Goal: Book appointment/travel/reservation

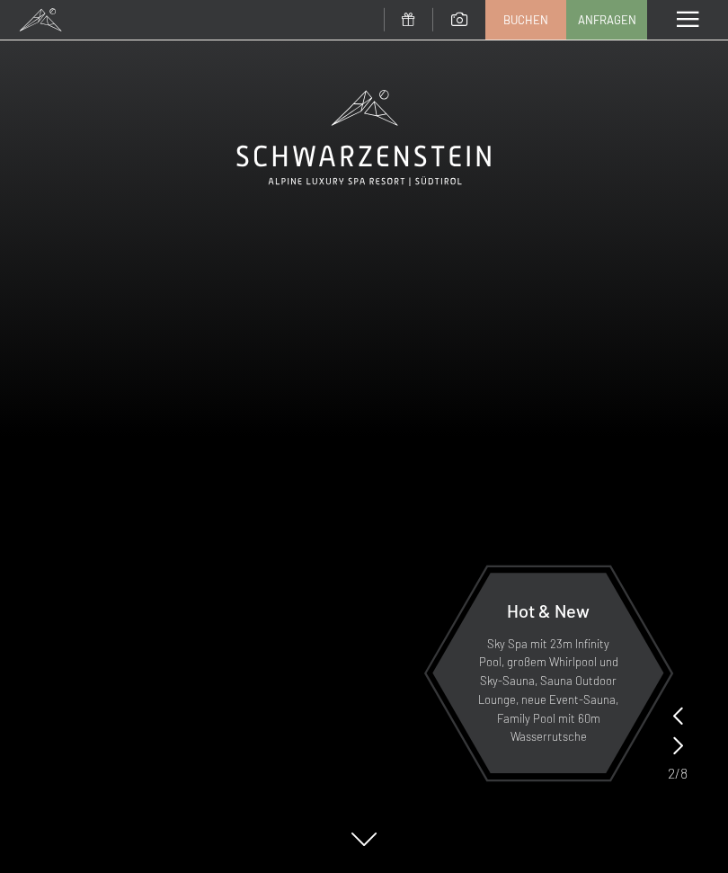
click at [675, 743] on icon at bounding box center [678, 745] width 10 height 18
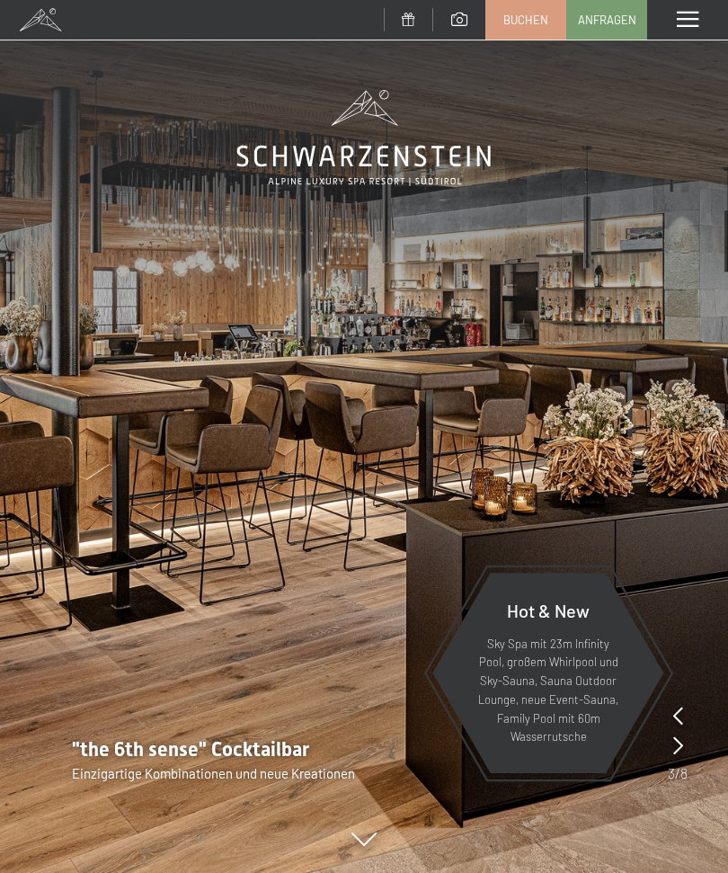
click at [676, 749] on icon at bounding box center [678, 745] width 10 height 18
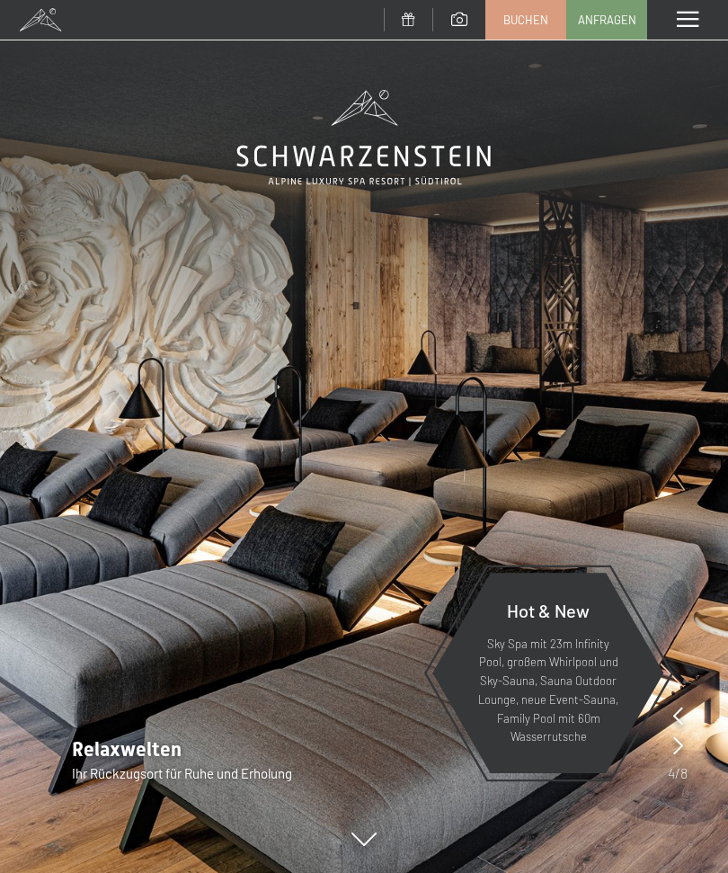
click at [681, 757] on div at bounding box center [678, 745] width 10 height 25
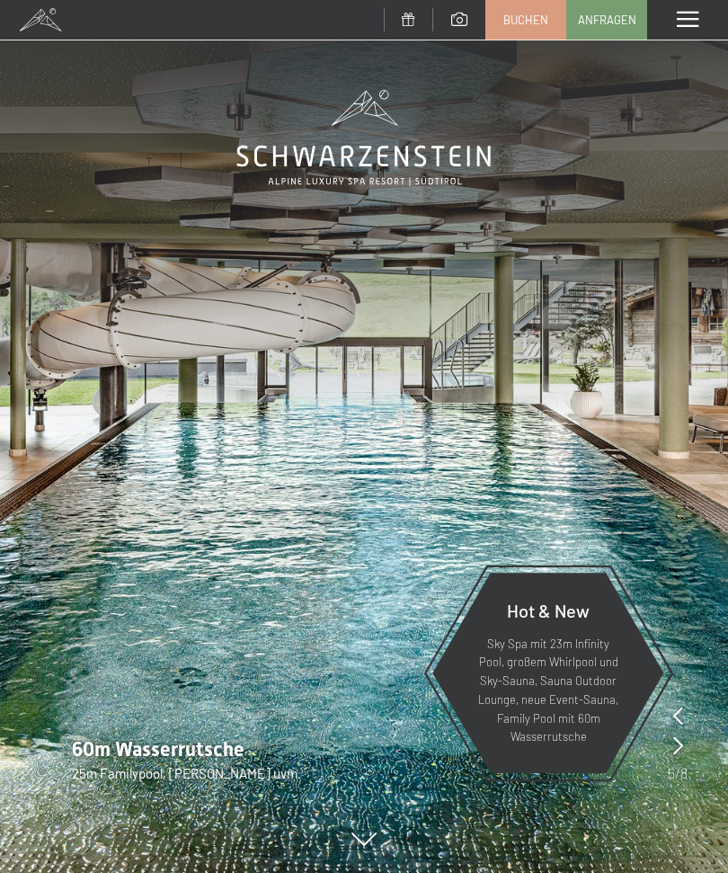
click at [677, 744] on icon at bounding box center [678, 745] width 10 height 18
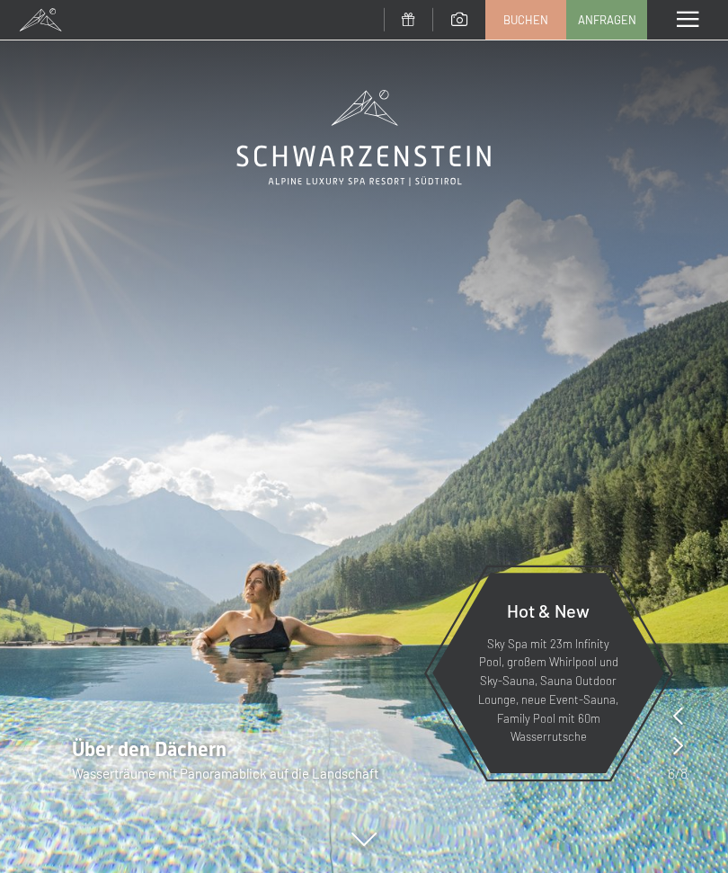
click at [680, 749] on icon at bounding box center [678, 745] width 10 height 18
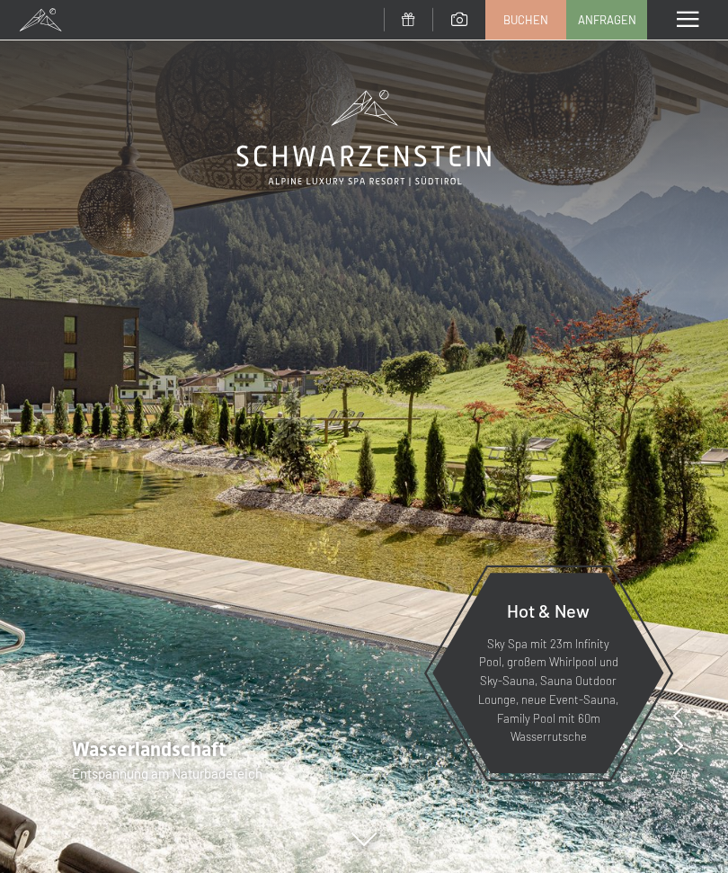
click at [682, 751] on icon at bounding box center [678, 745] width 10 height 18
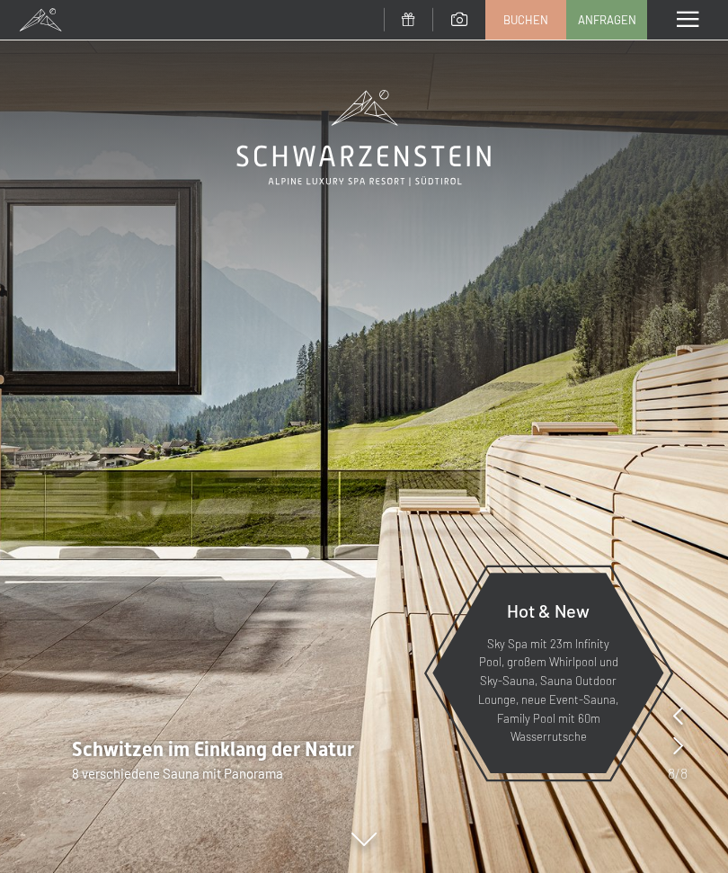
click at [682, 753] on icon at bounding box center [678, 745] width 10 height 18
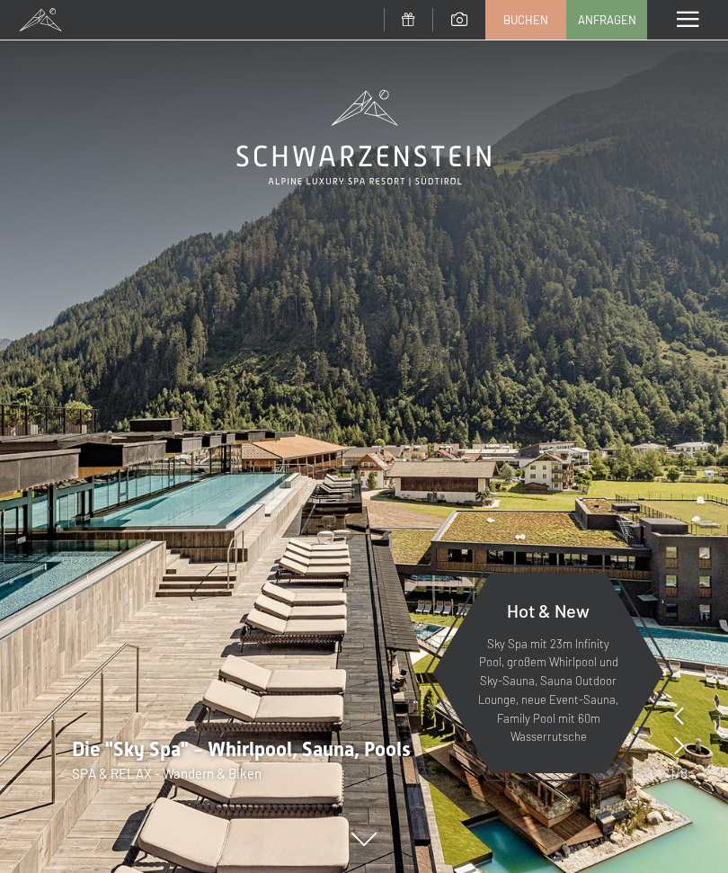
click at [678, 752] on icon at bounding box center [679, 745] width 10 height 18
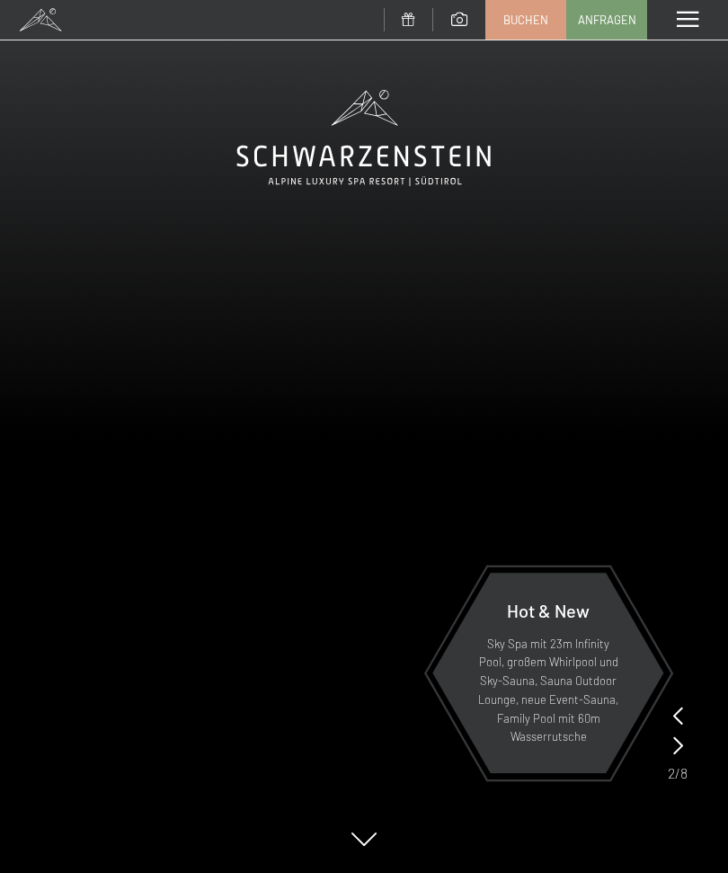
click at [517, 22] on span "Buchen" at bounding box center [525, 20] width 45 height 16
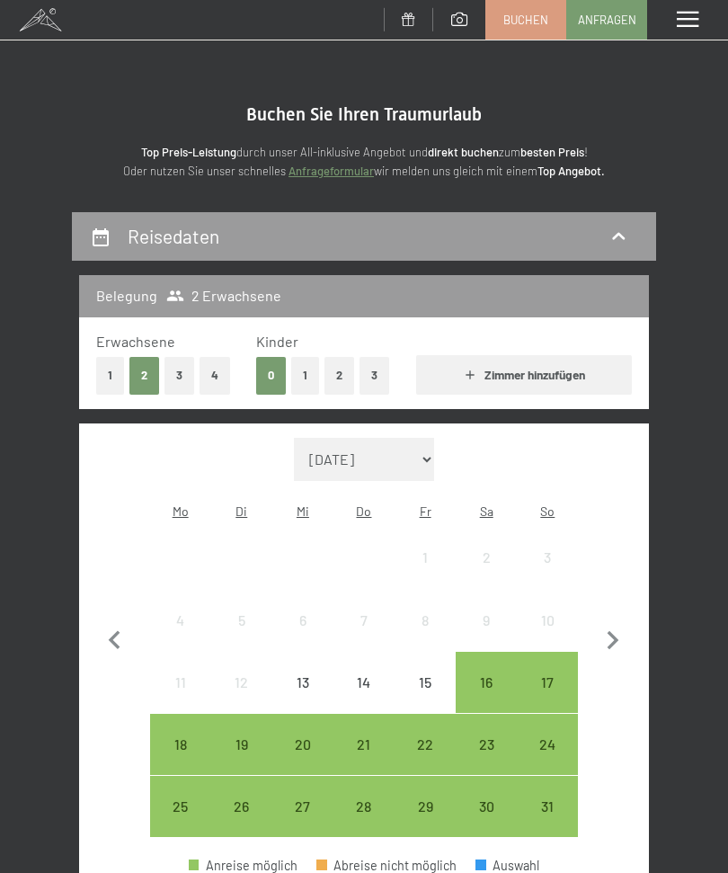
click at [457, 16] on span at bounding box center [459, 19] width 16 height 13
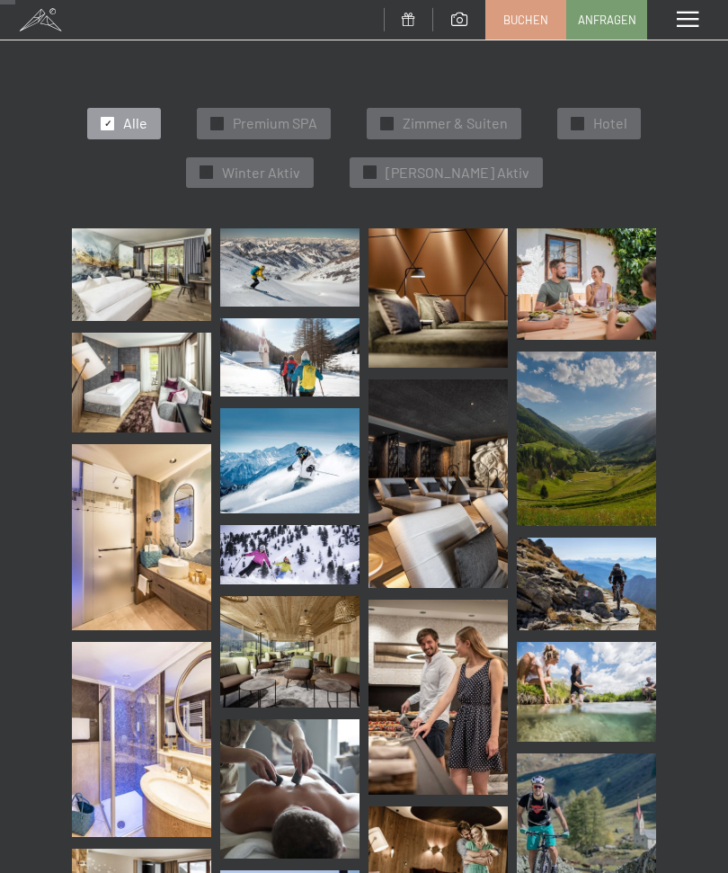
scroll to position [323, 0]
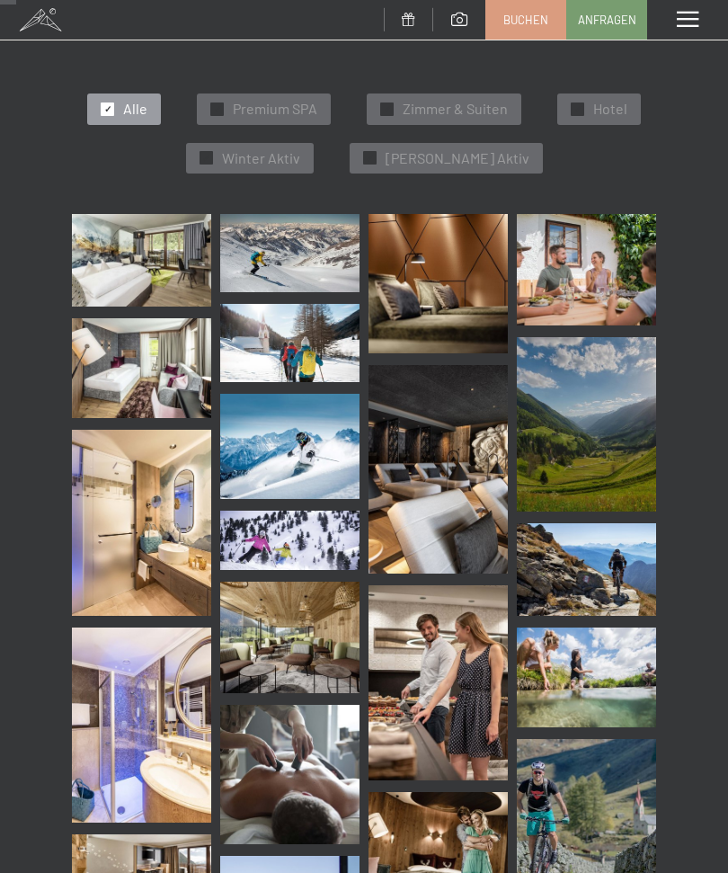
click at [137, 244] on img at bounding box center [141, 260] width 139 height 93
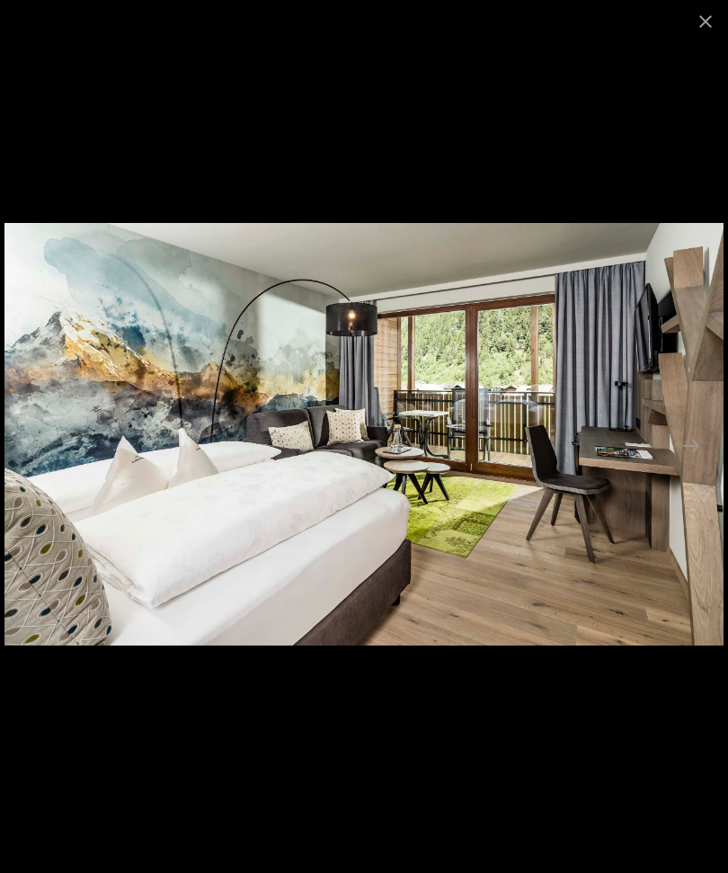
click at [685, 463] on button "Next slide" at bounding box center [691, 445] width 38 height 35
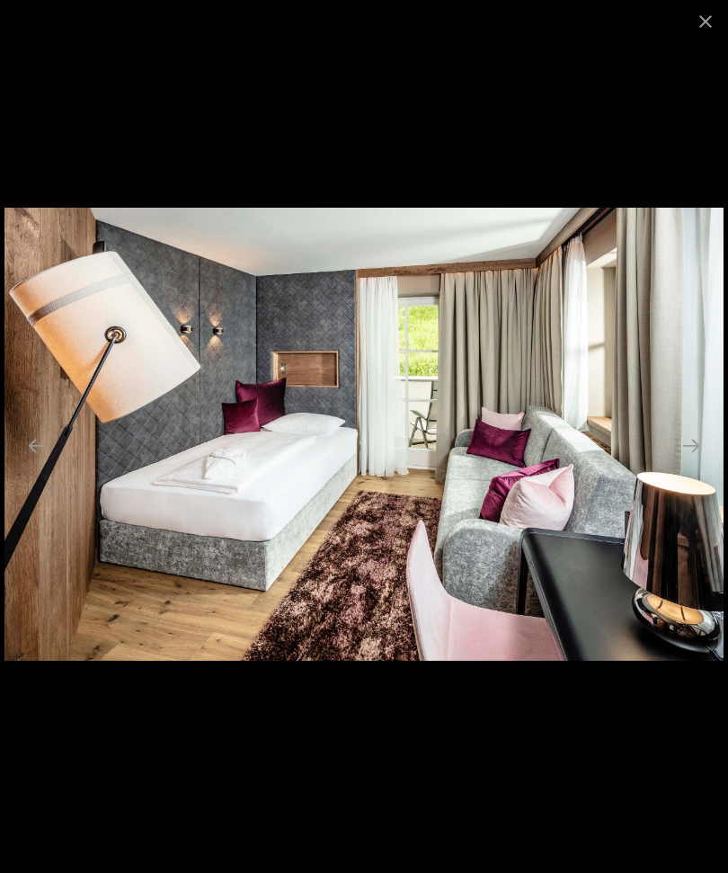
click at [690, 460] on button "Next slide" at bounding box center [691, 445] width 38 height 35
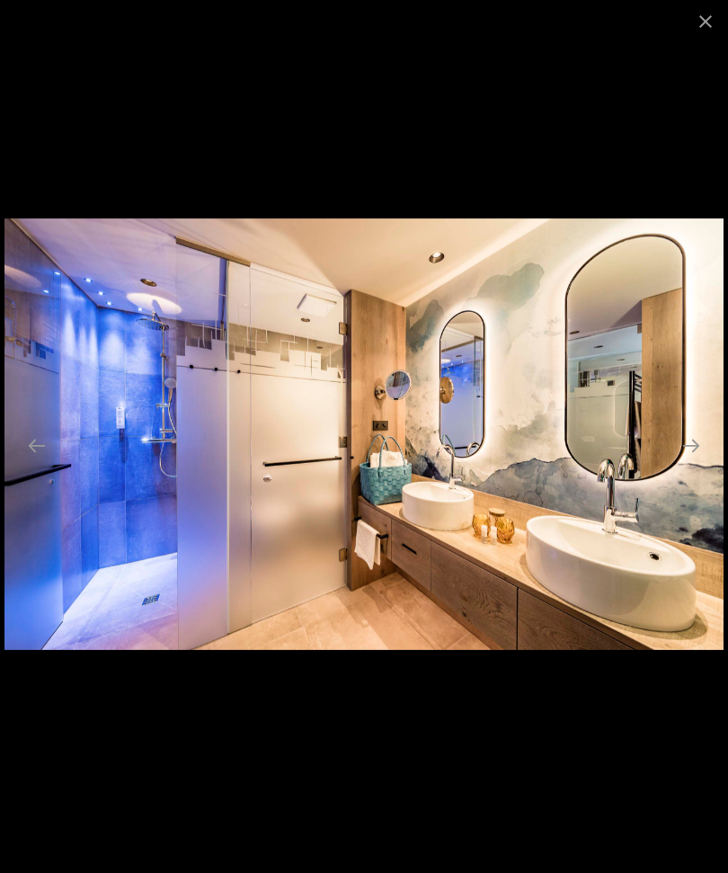
click at [685, 460] on button "Next slide" at bounding box center [691, 445] width 38 height 35
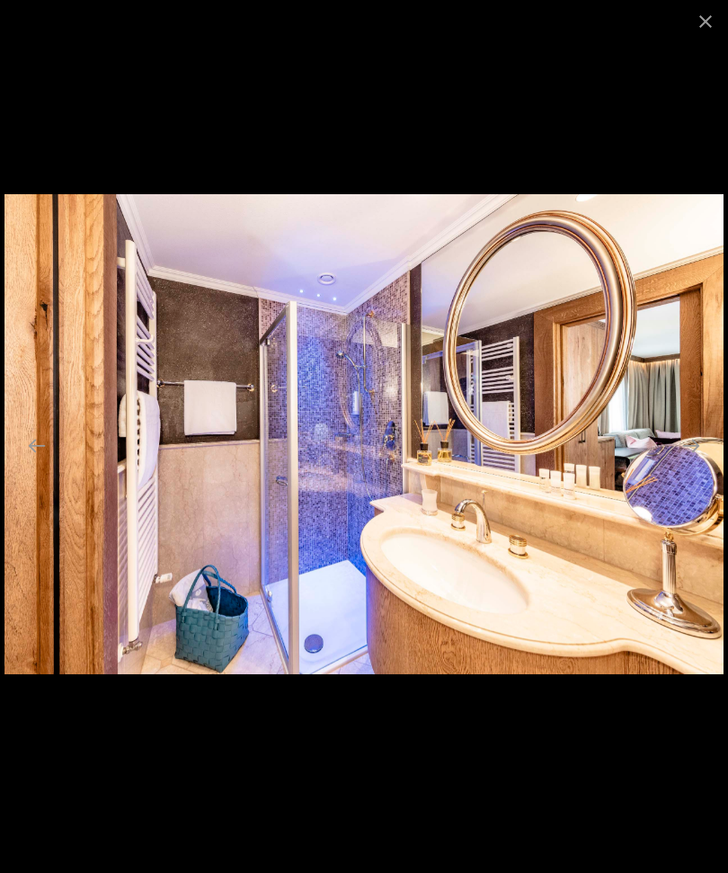
click at [695, 463] on button "Next slide" at bounding box center [691, 445] width 38 height 35
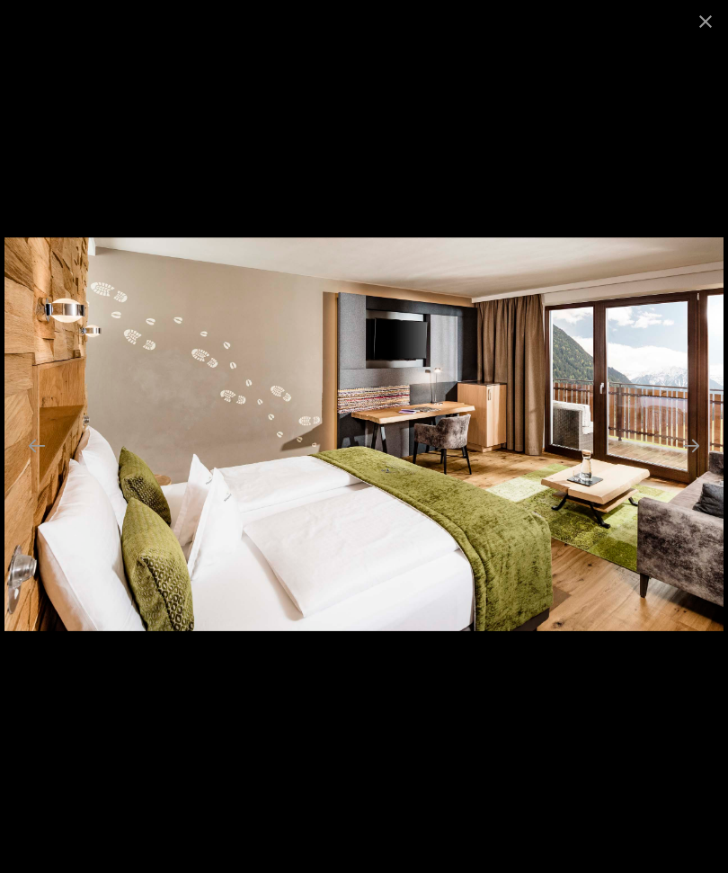
click at [690, 463] on button "Next slide" at bounding box center [691, 445] width 38 height 35
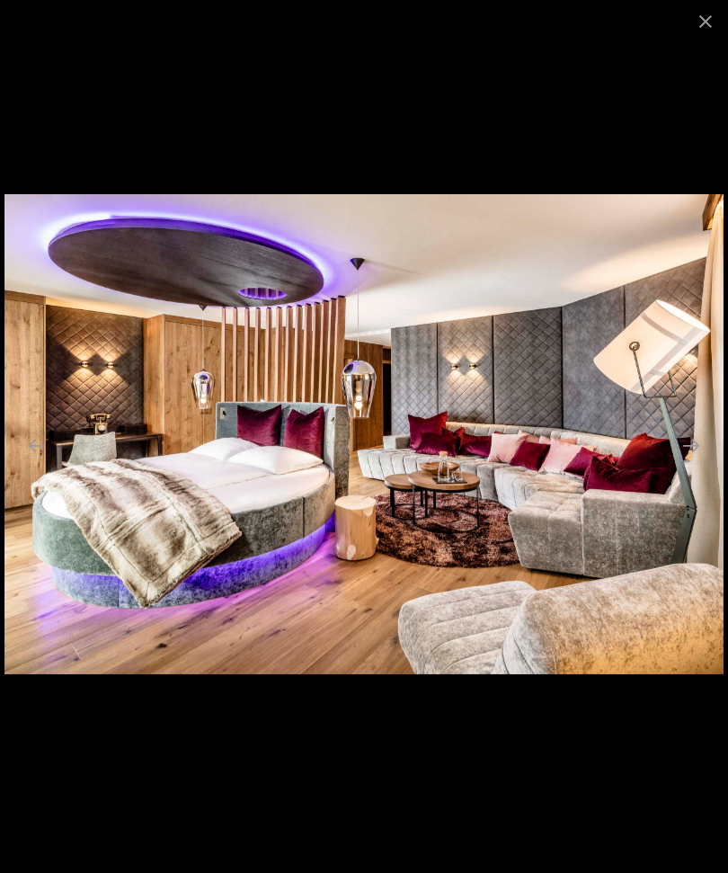
click at [686, 463] on button "Next slide" at bounding box center [691, 445] width 38 height 35
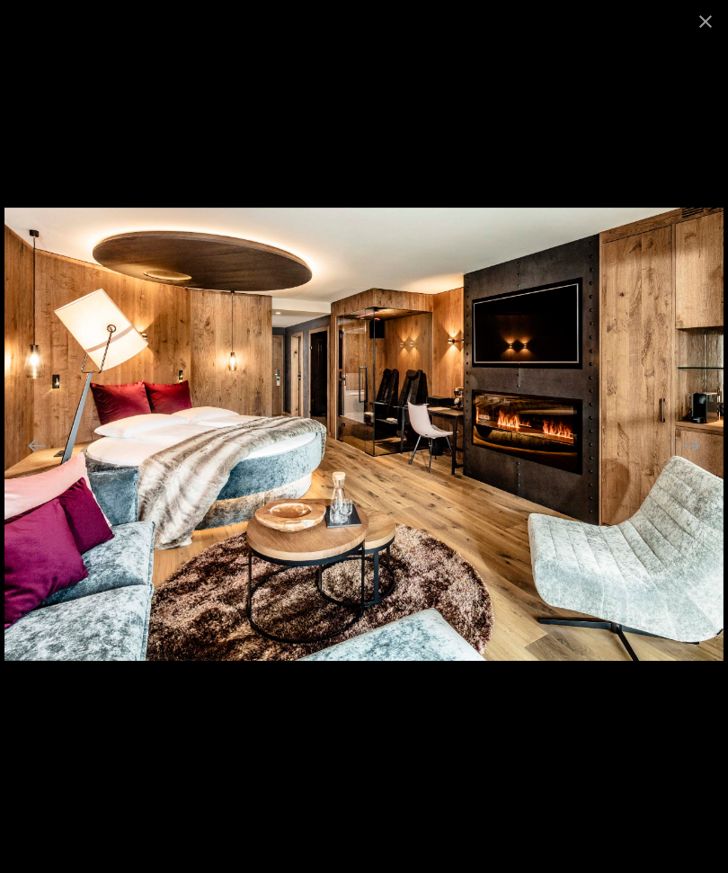
click at [689, 463] on button "Next slide" at bounding box center [691, 445] width 38 height 35
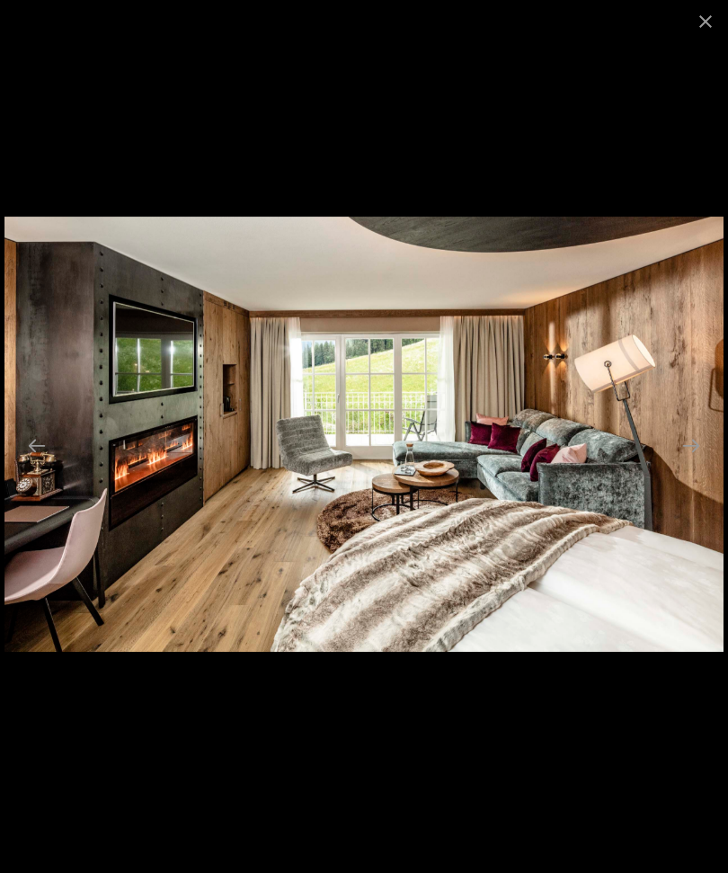
click at [688, 463] on button "Next slide" at bounding box center [691, 445] width 38 height 35
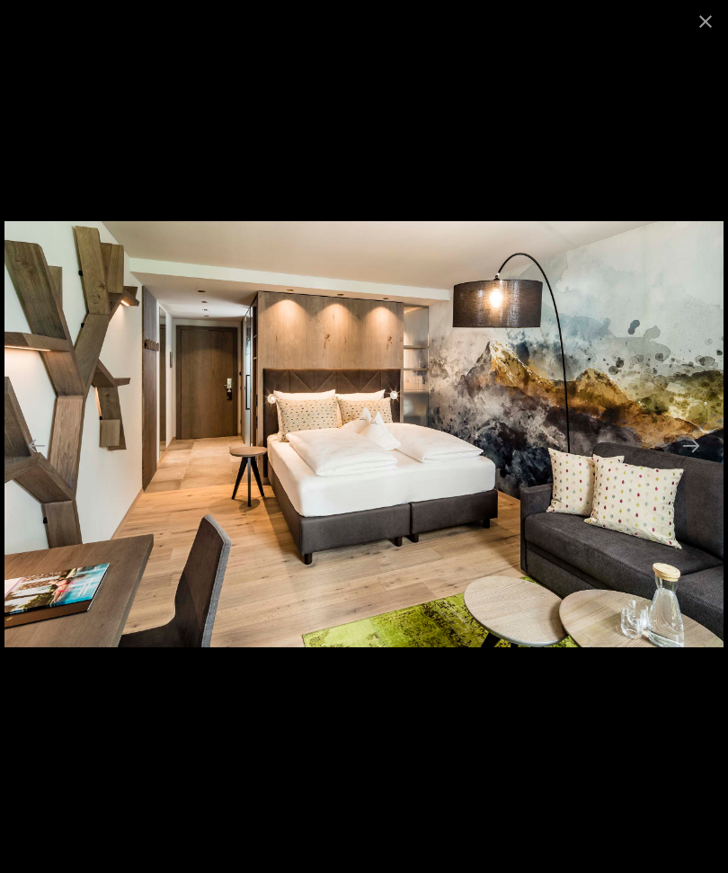
click at [698, 463] on button "Next slide" at bounding box center [691, 445] width 38 height 35
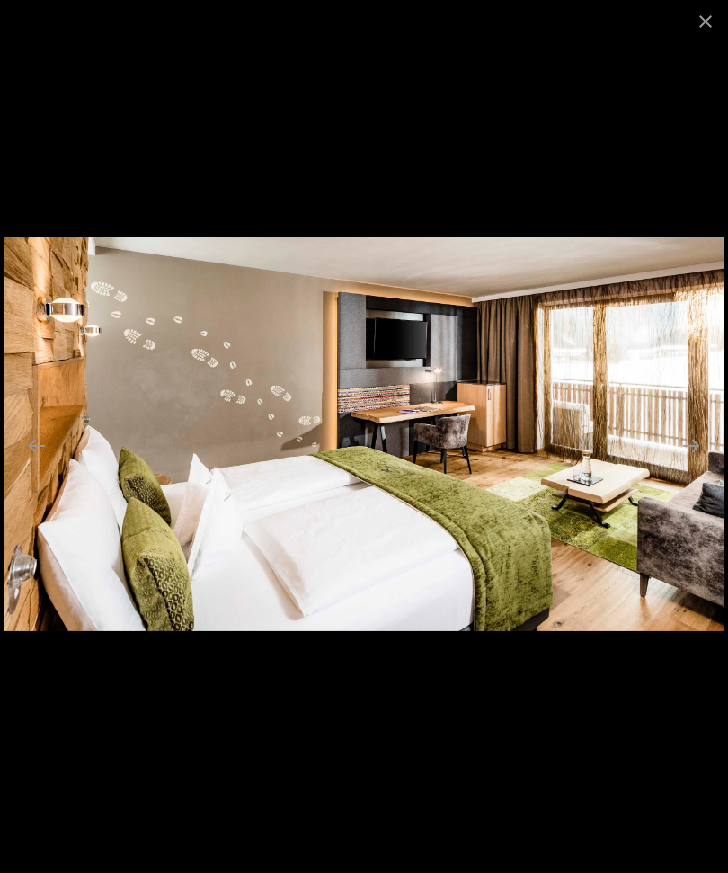
click at [703, 463] on button "Next slide" at bounding box center [691, 445] width 38 height 35
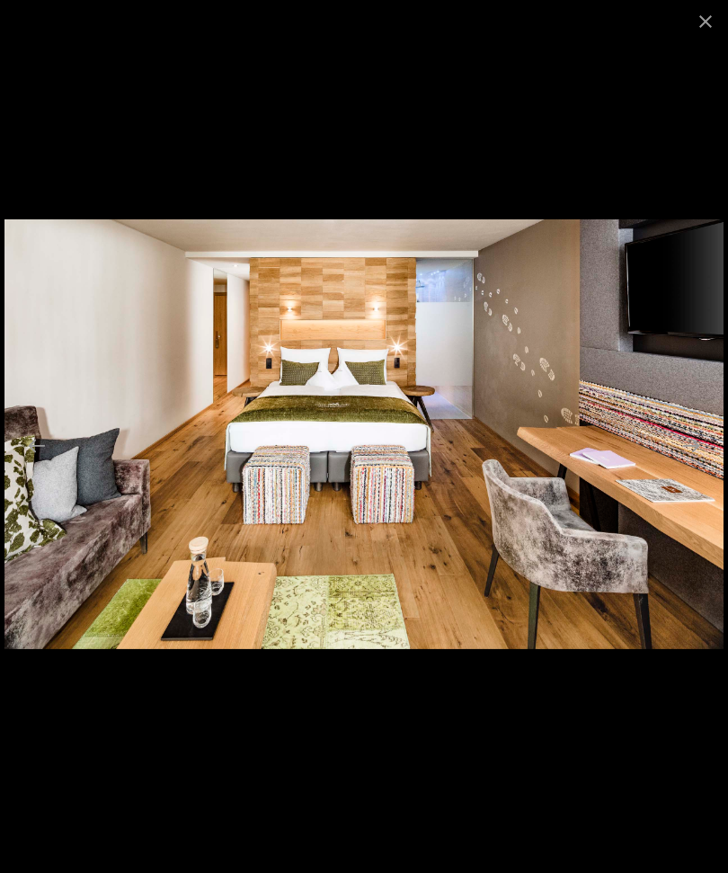
click at [701, 463] on button "Next slide" at bounding box center [691, 445] width 38 height 35
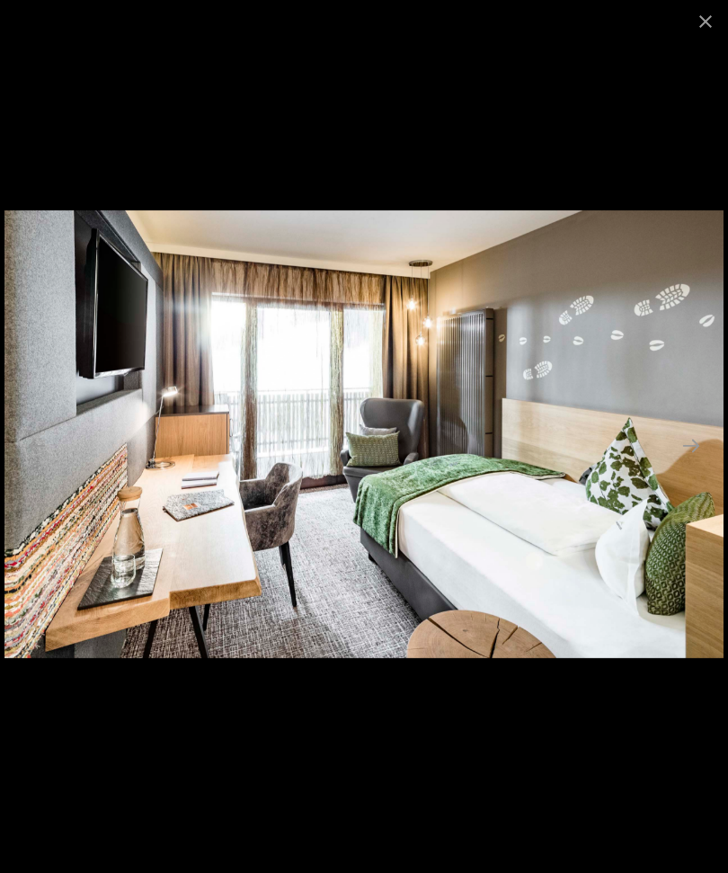
click at [704, 18] on button "Close gallery" at bounding box center [705, 21] width 45 height 42
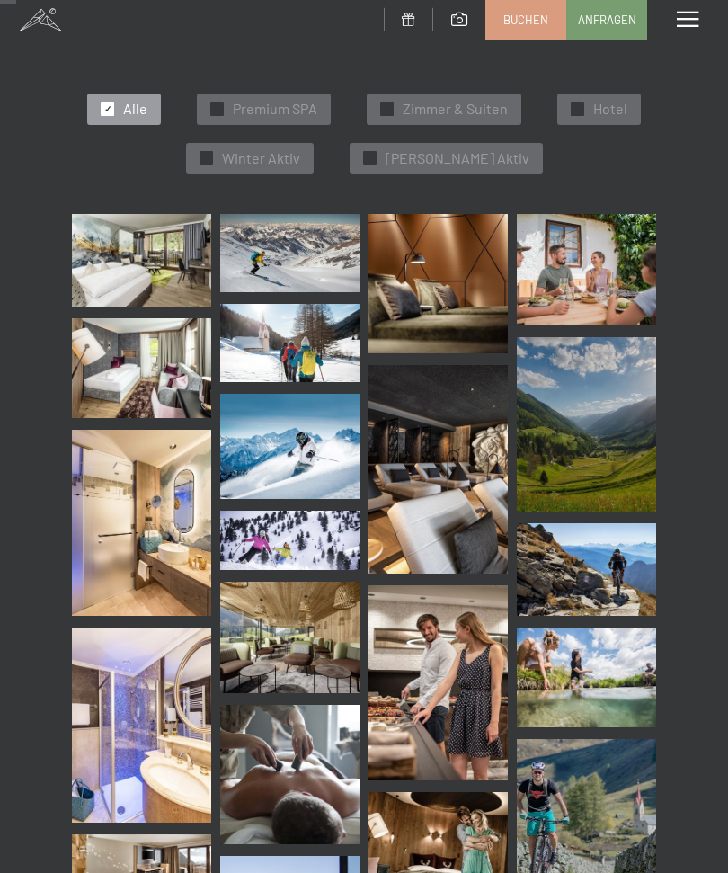
click at [428, 104] on span "Zimmer & Suiten" at bounding box center [455, 109] width 105 height 20
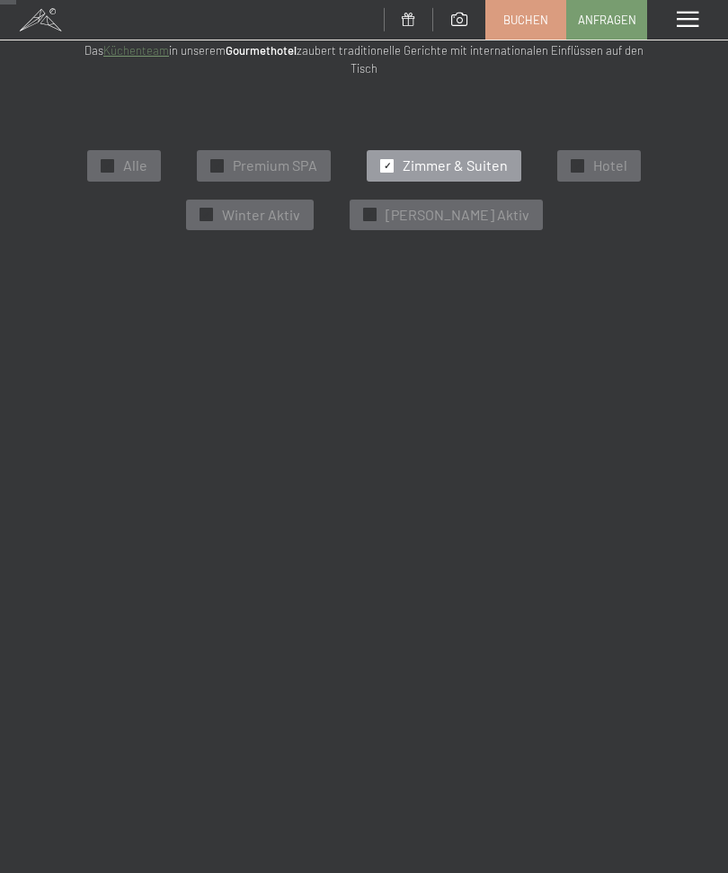
scroll to position [262, 0]
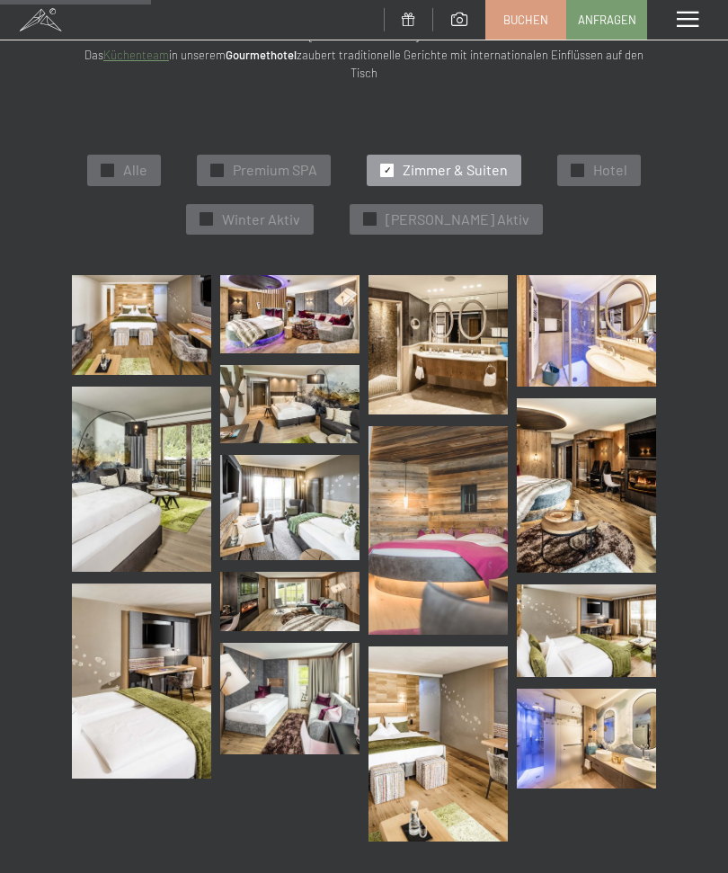
click at [265, 162] on span "Premium SPA" at bounding box center [275, 170] width 84 height 20
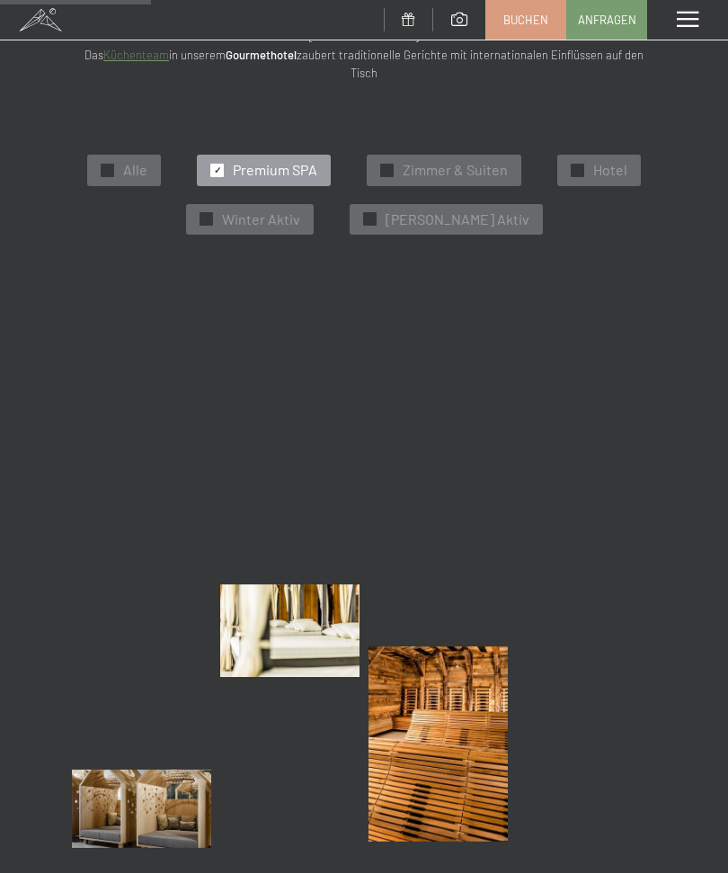
click at [155, 512] on img at bounding box center [141, 570] width 139 height 195
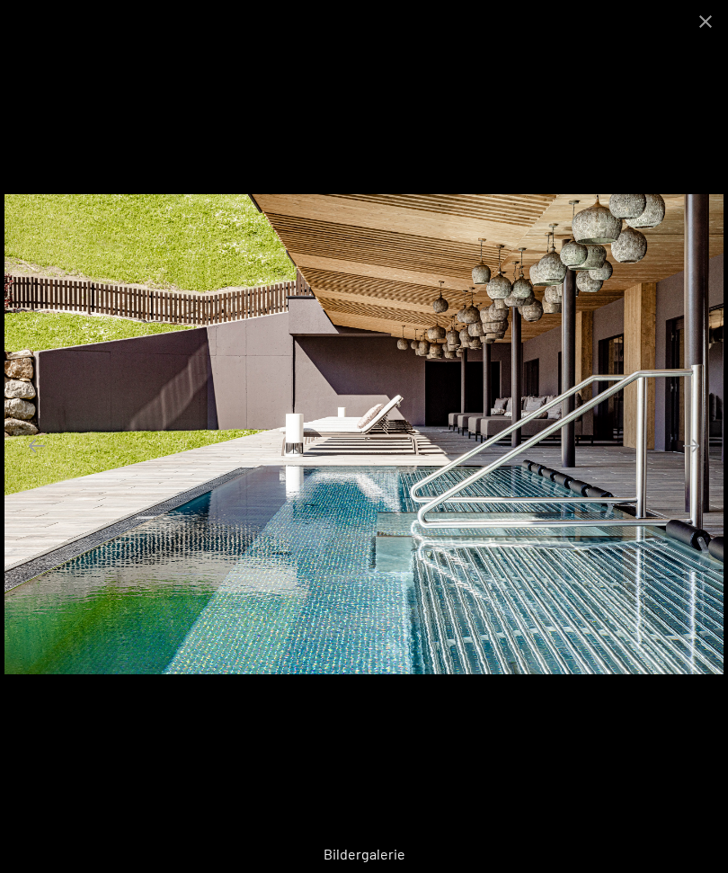
click at [713, 36] on button "Close gallery" at bounding box center [705, 21] width 45 height 42
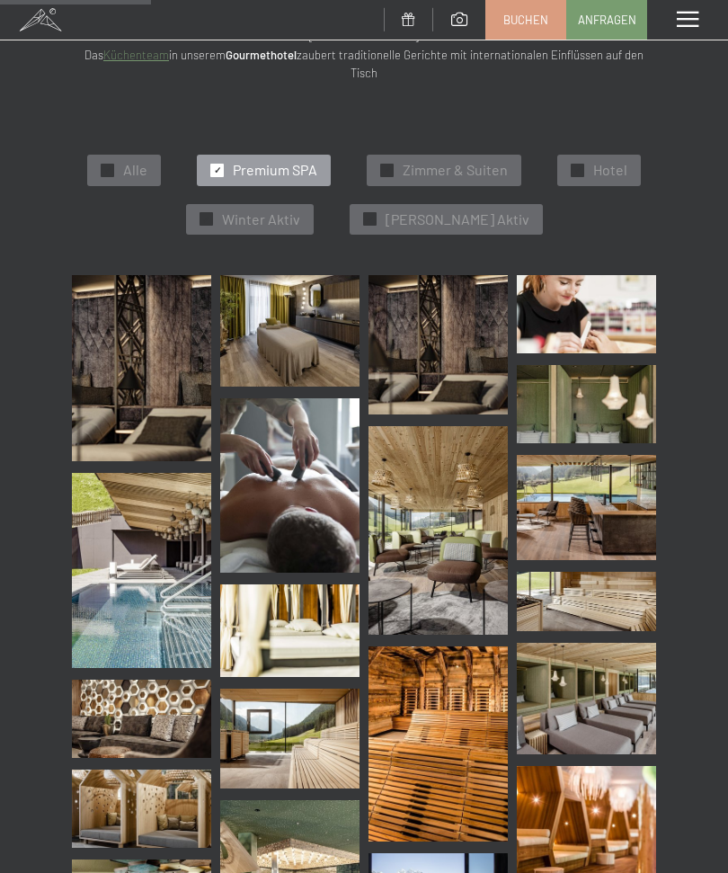
click at [623, 485] on img at bounding box center [586, 507] width 139 height 104
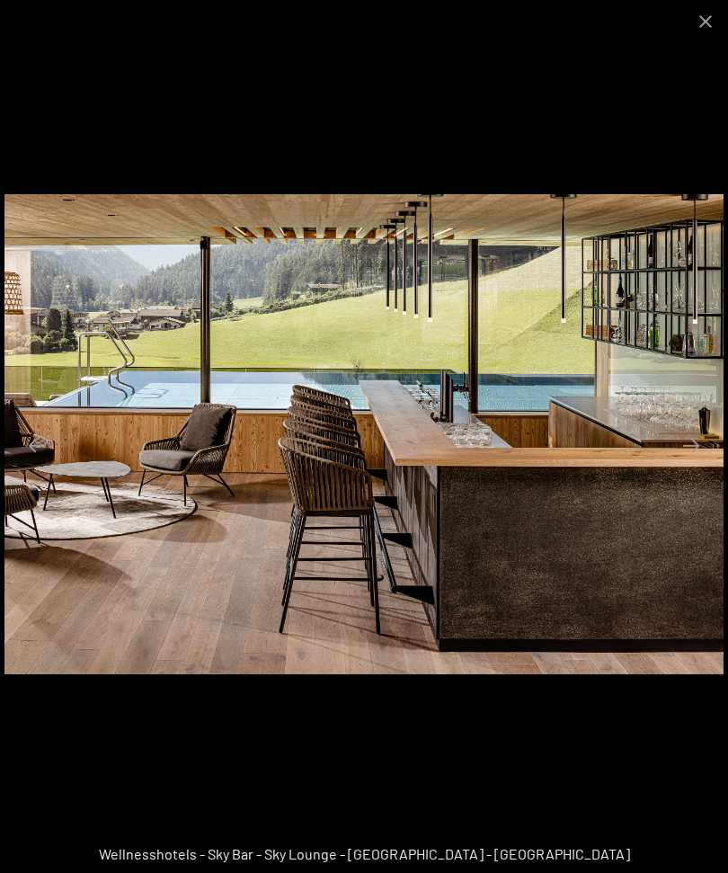
click at [700, 32] on button "Close gallery" at bounding box center [705, 21] width 45 height 42
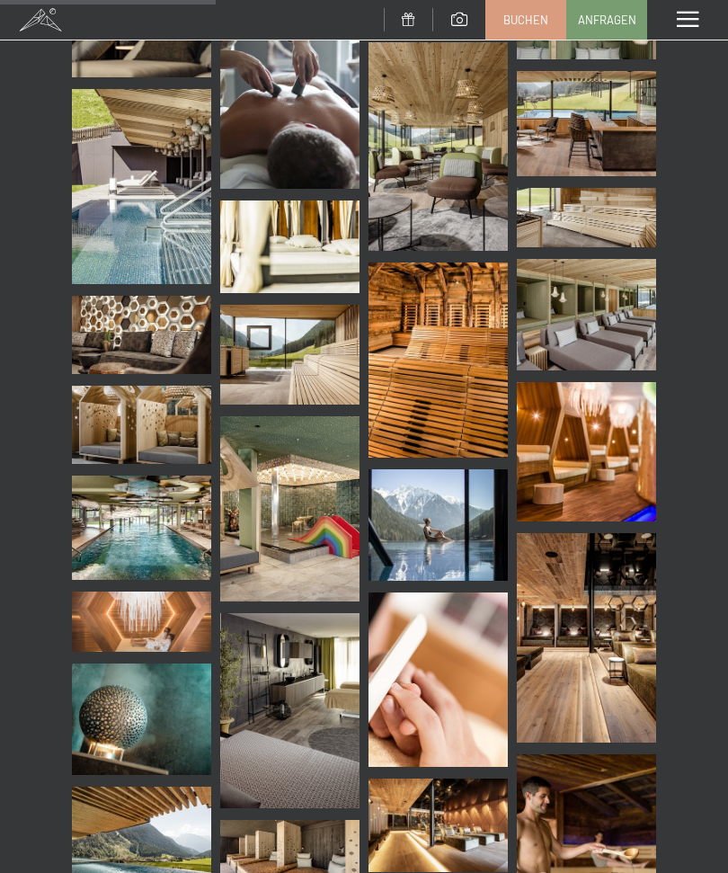
scroll to position [651, 0]
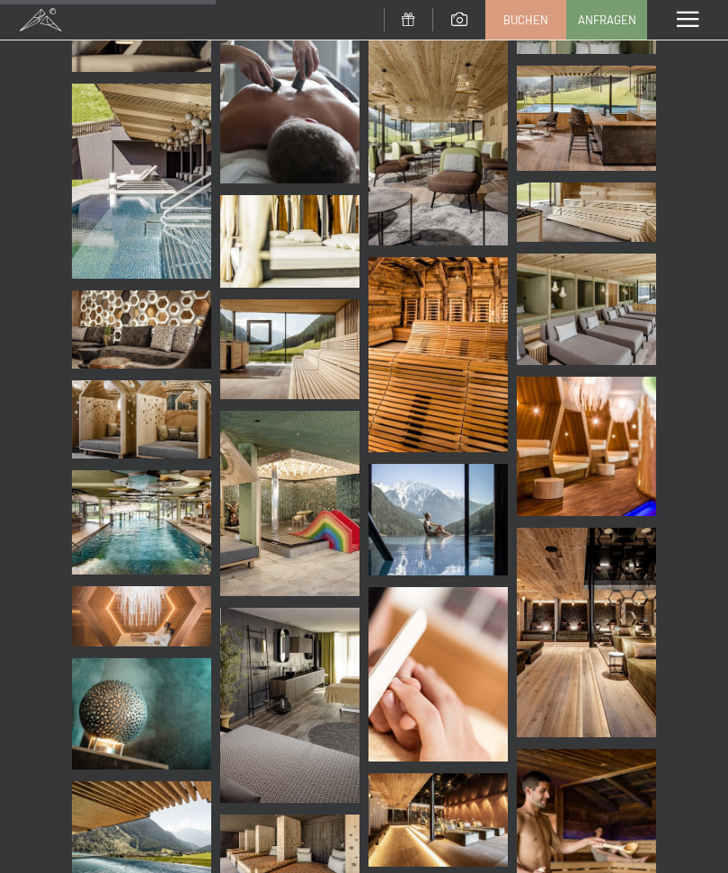
click at [582, 322] on img at bounding box center [586, 308] width 139 height 111
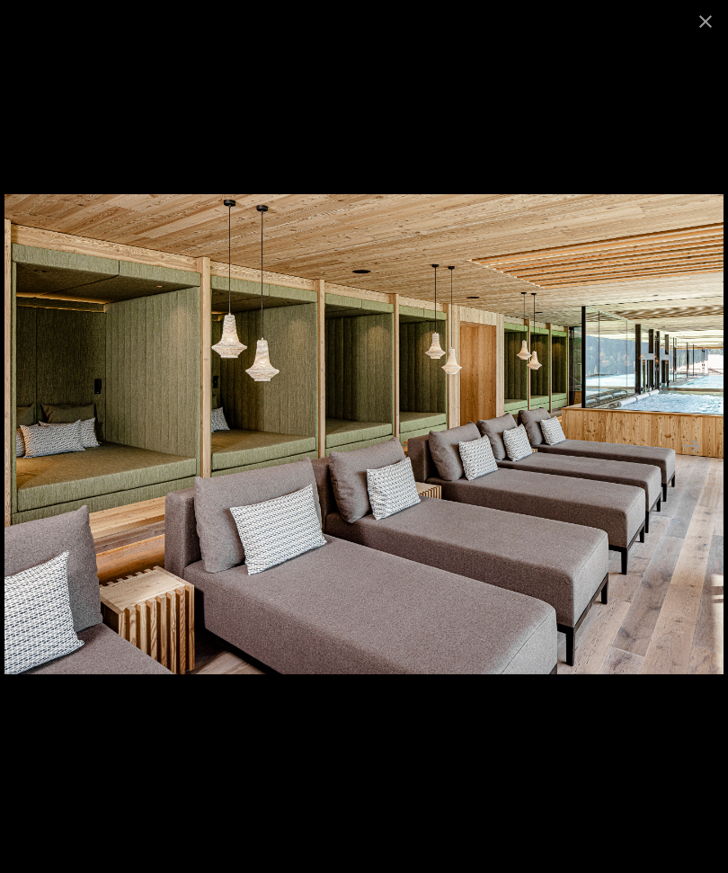
click at [703, 25] on button "Close gallery" at bounding box center [705, 21] width 45 height 42
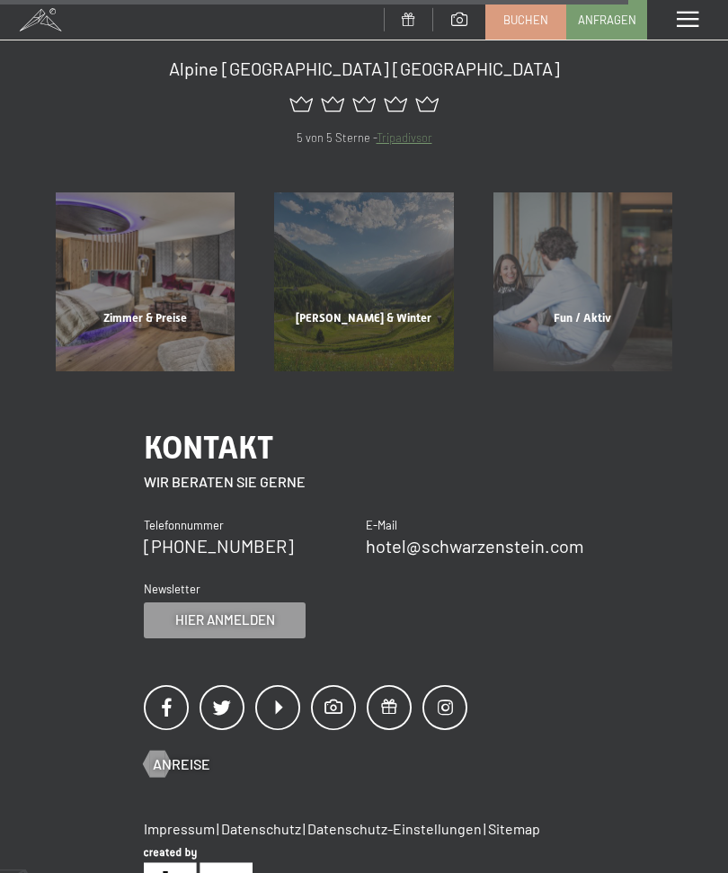
scroll to position [2019, 0]
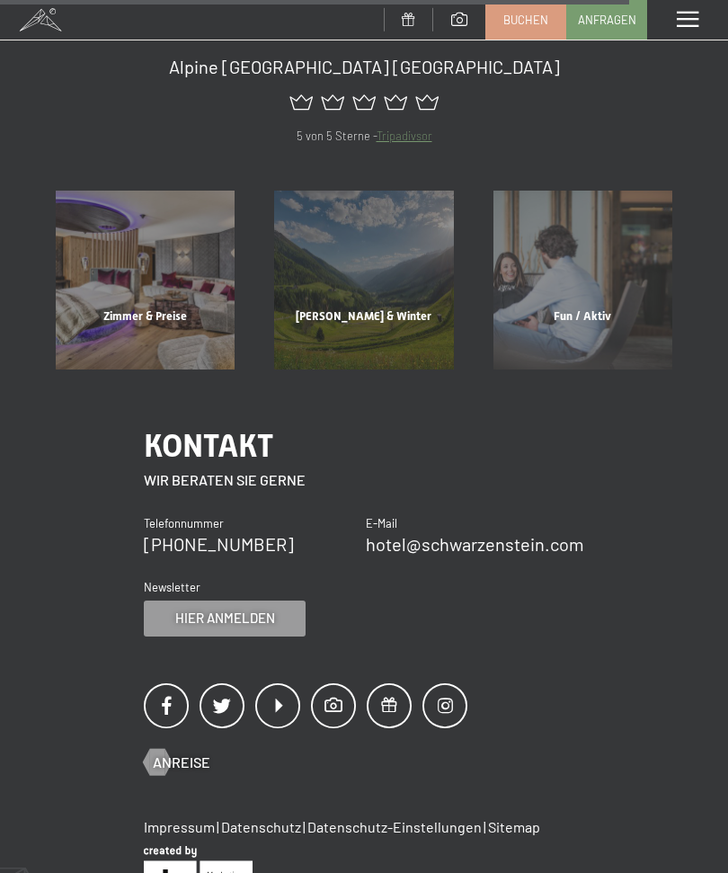
click at [162, 315] on div "Zimmer & Preise" at bounding box center [145, 338] width 218 height 61
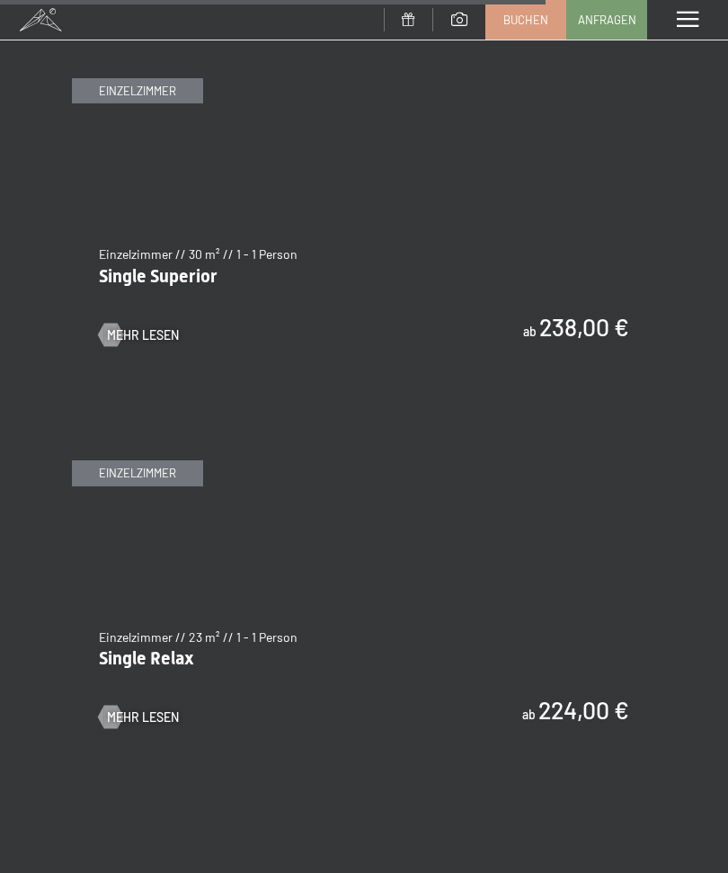
scroll to position [5129, 0]
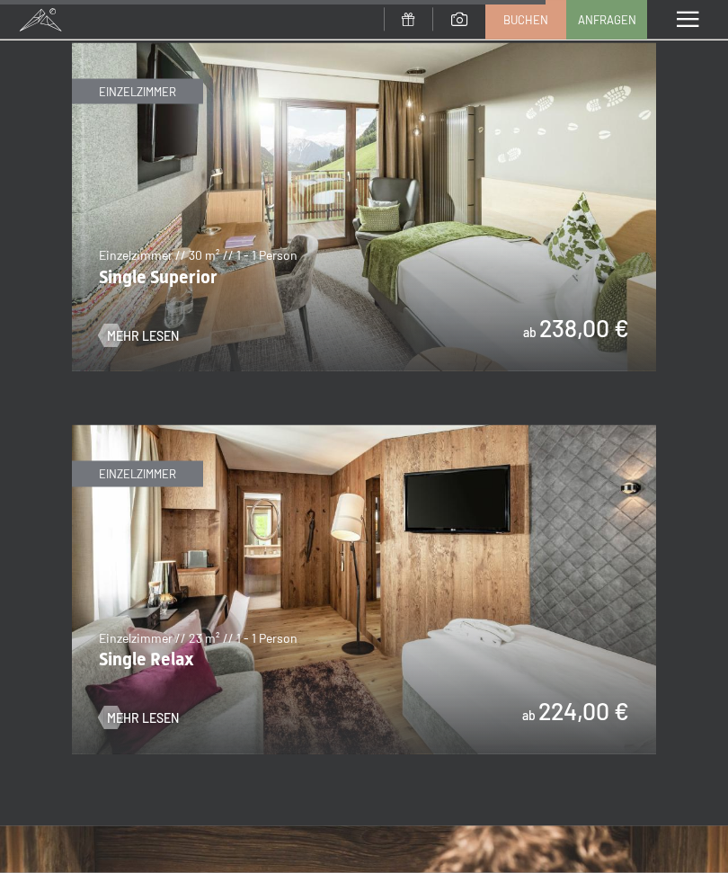
click at [509, 198] on img at bounding box center [364, 207] width 584 height 329
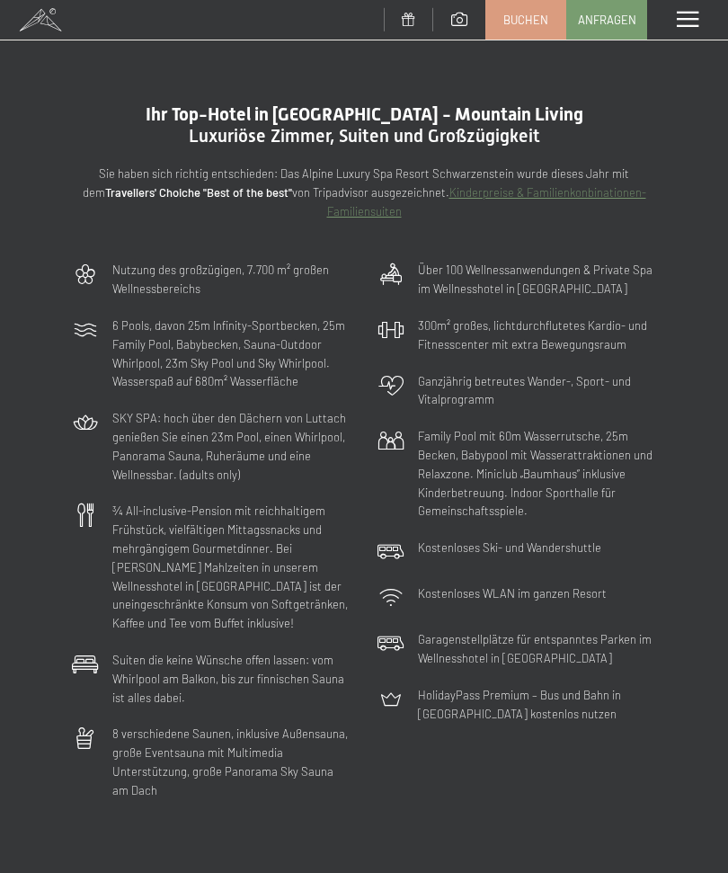
click at [449, 24] on link at bounding box center [459, 20] width 52 height 15
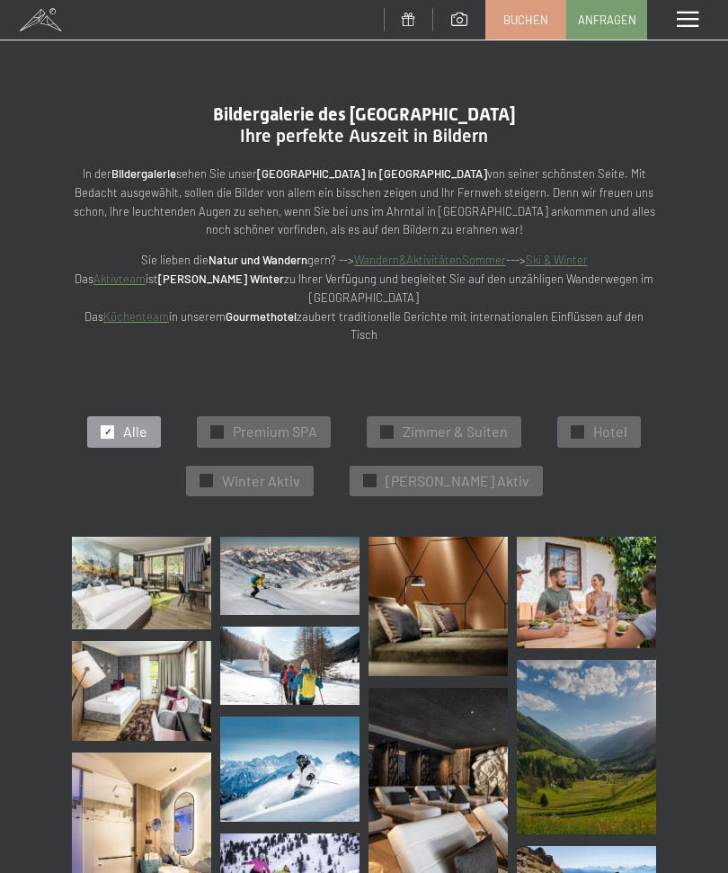
click at [479, 430] on span "Zimmer & Suiten" at bounding box center [455, 431] width 105 height 20
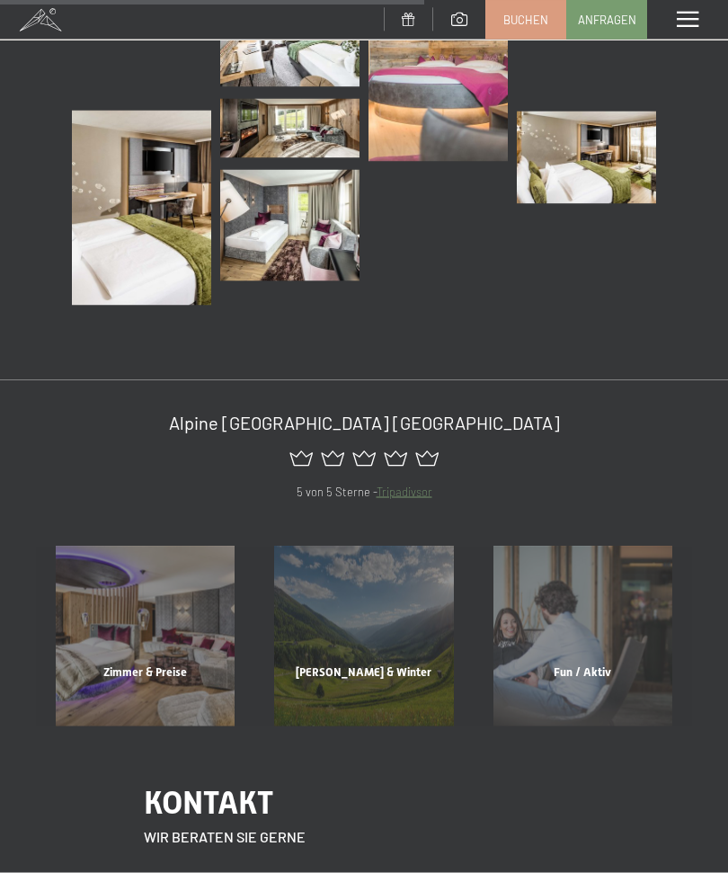
scroll to position [961, 0]
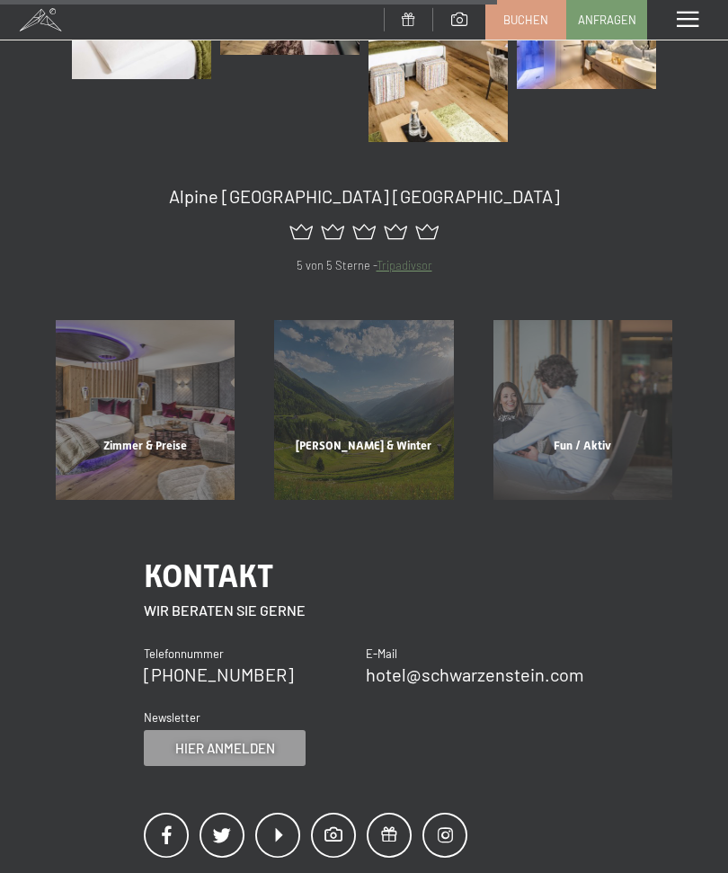
click at [173, 438] on div "Zimmer & Preise" at bounding box center [145, 468] width 218 height 61
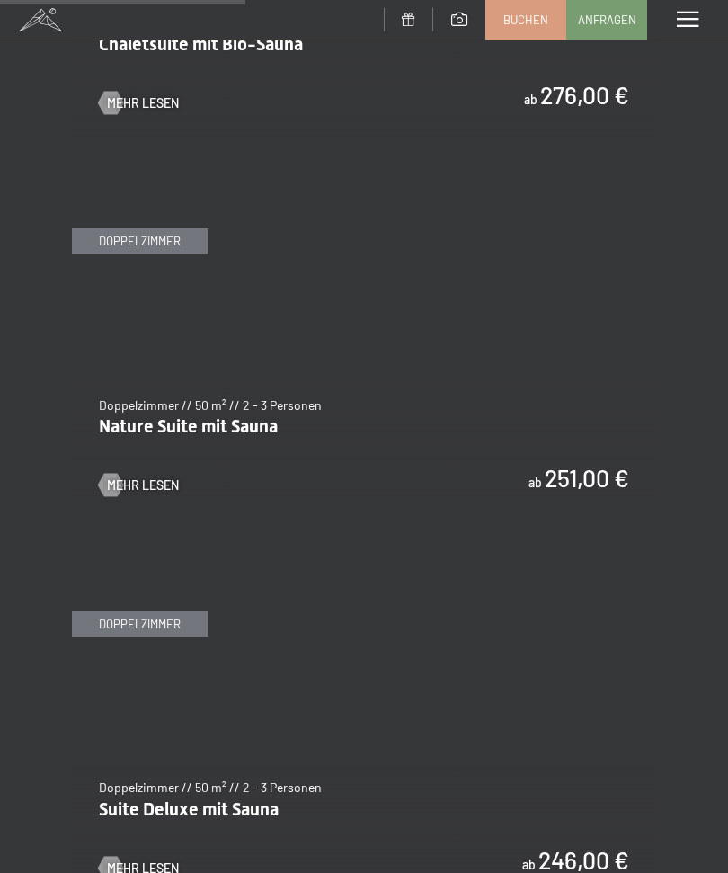
scroll to position [2301, 0]
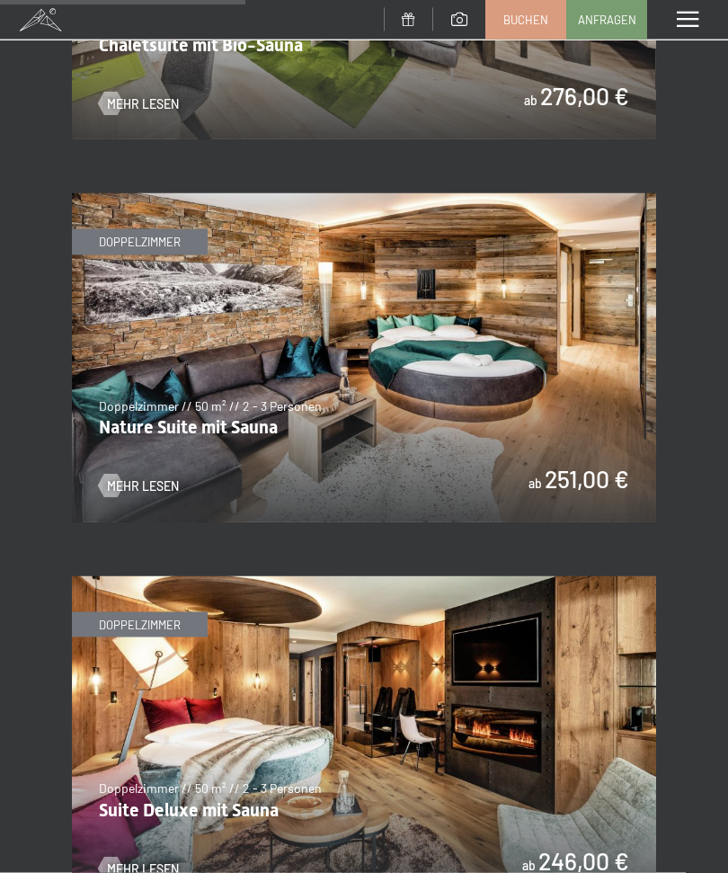
click at [542, 294] on img at bounding box center [364, 357] width 584 height 329
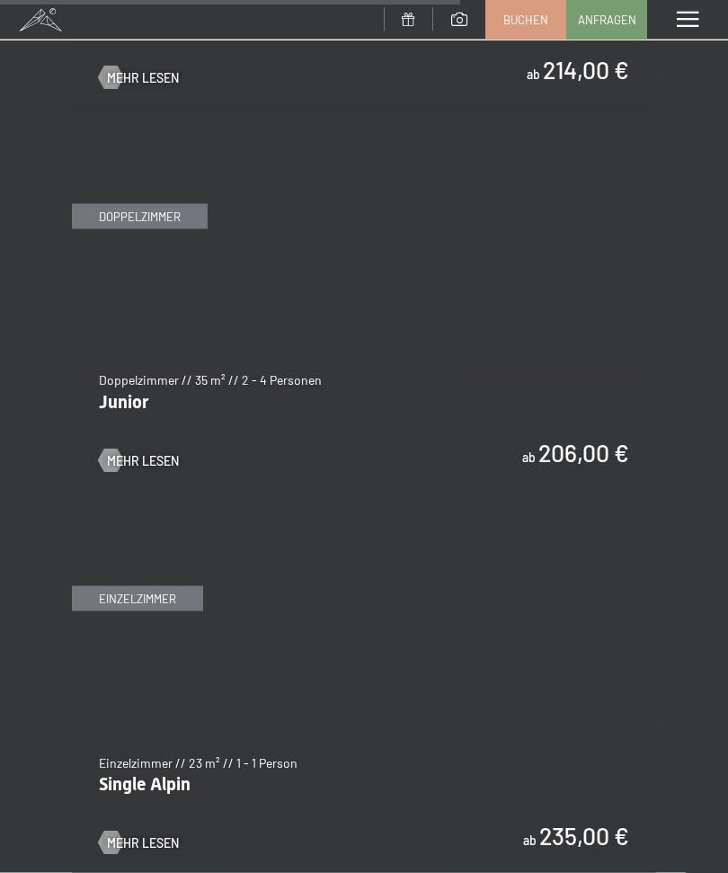
scroll to position [4324, 0]
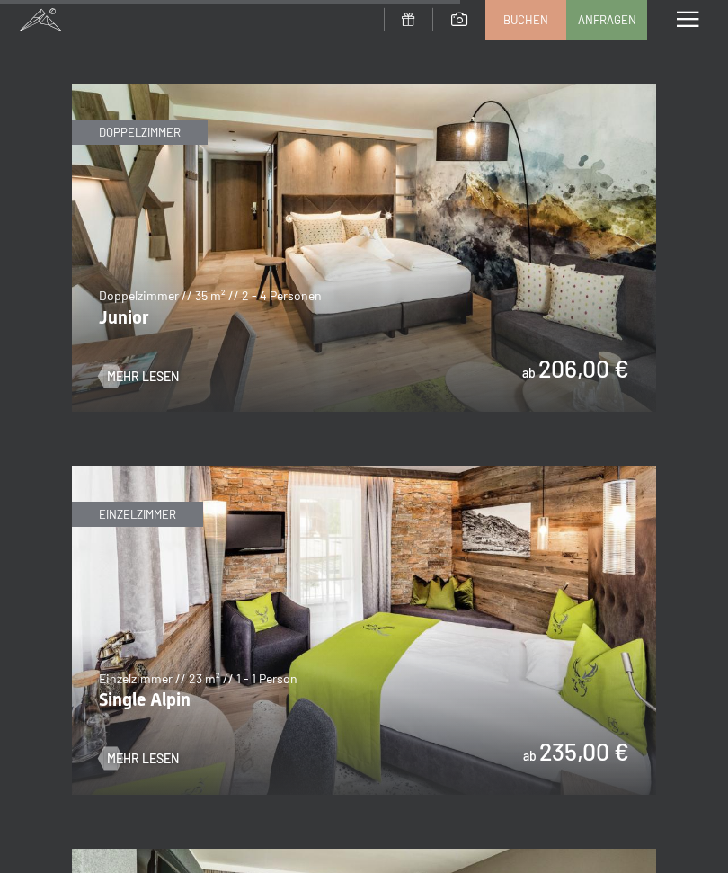
click at [518, 233] on img at bounding box center [364, 248] width 584 height 329
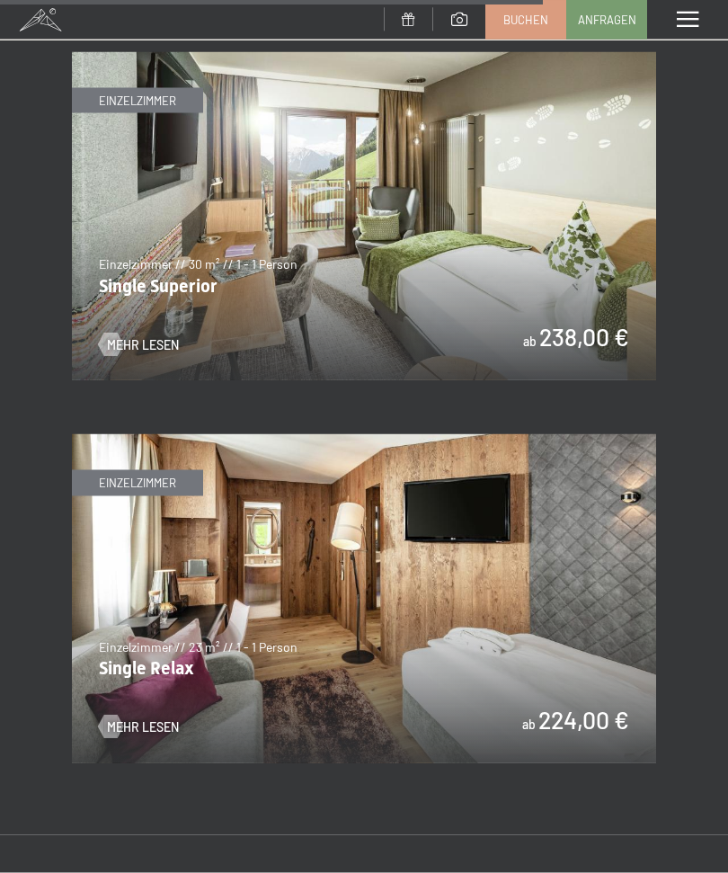
scroll to position [5121, 0]
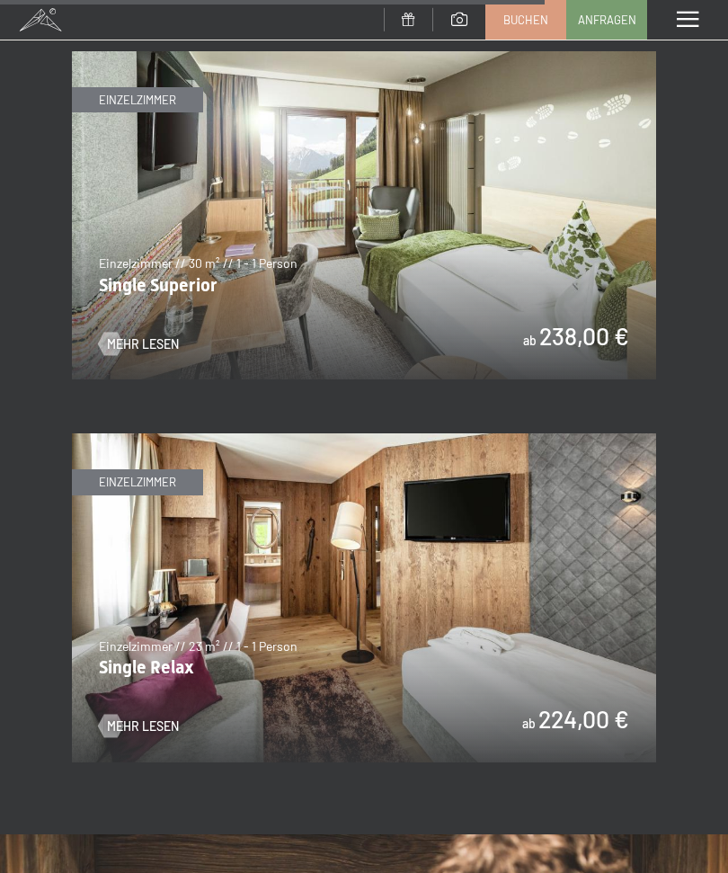
click at [479, 563] on img at bounding box center [364, 597] width 584 height 329
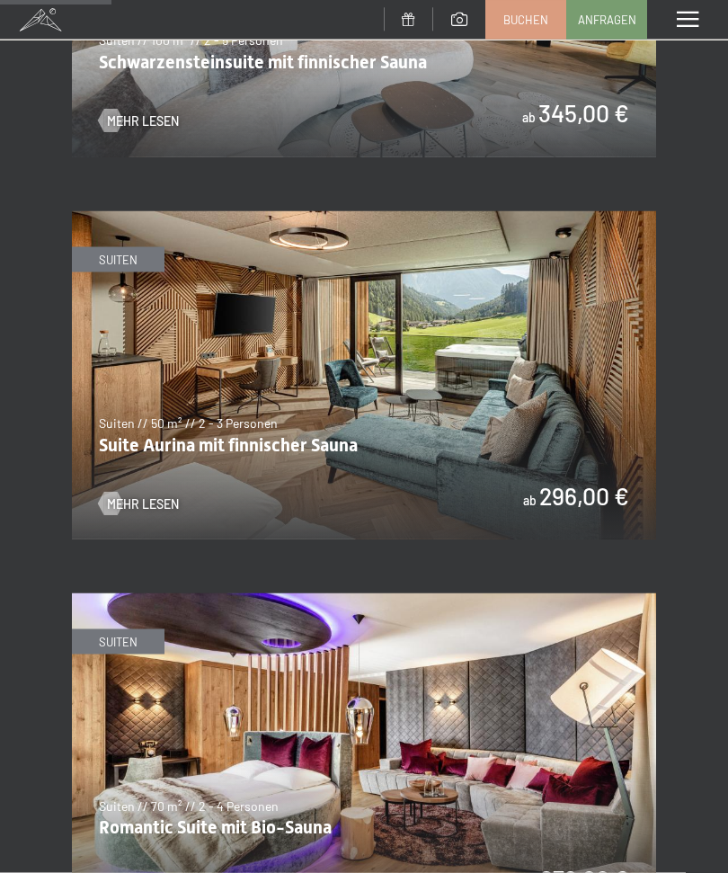
scroll to position [1202, 0]
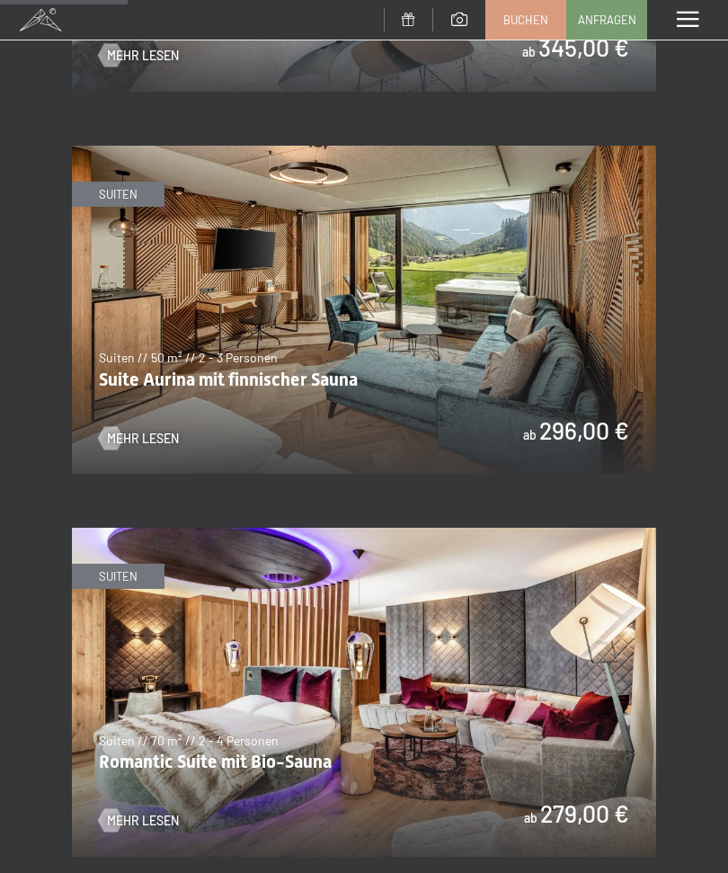
click at [511, 278] on img at bounding box center [364, 310] width 584 height 329
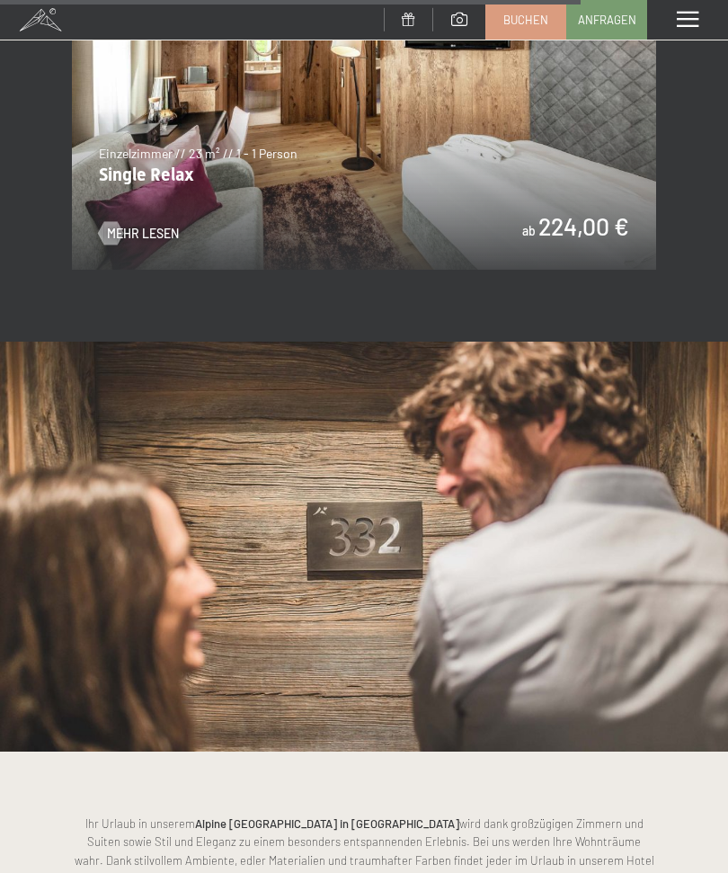
scroll to position [5603, 0]
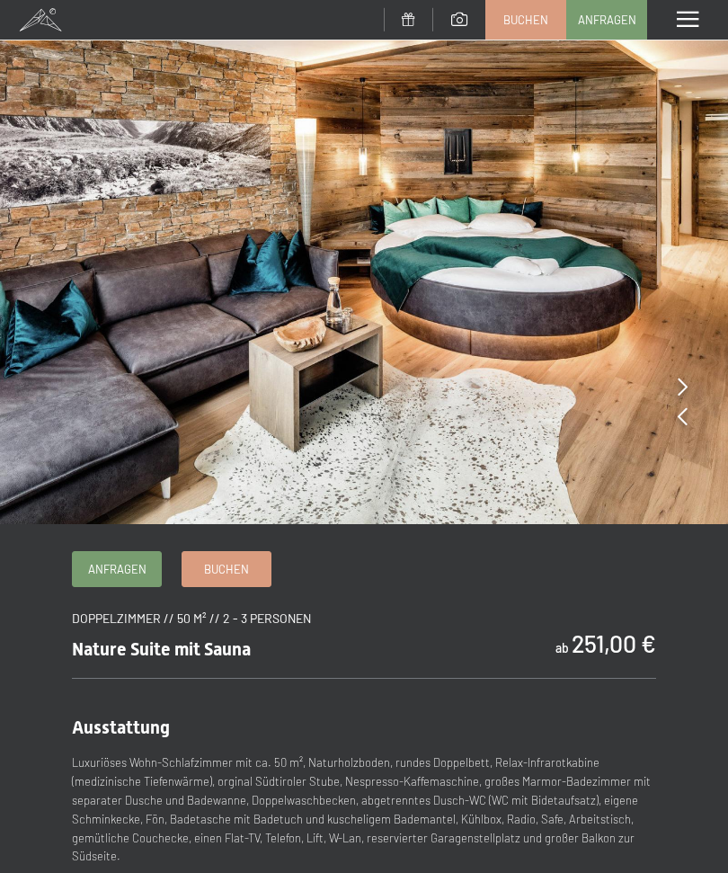
click at [685, 388] on icon at bounding box center [683, 386] width 10 height 18
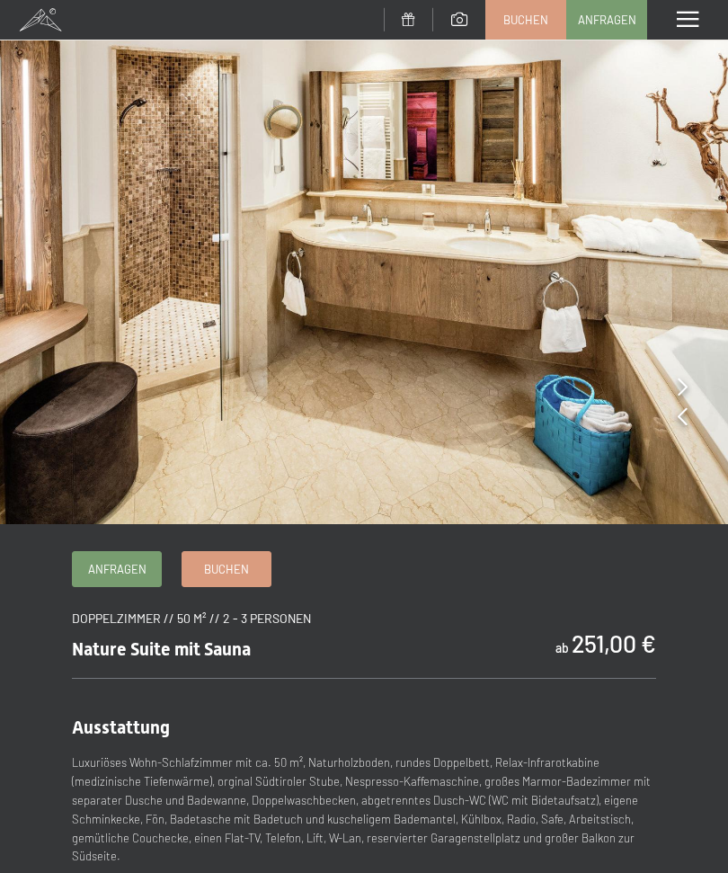
click at [691, 385] on img at bounding box center [364, 262] width 728 height 524
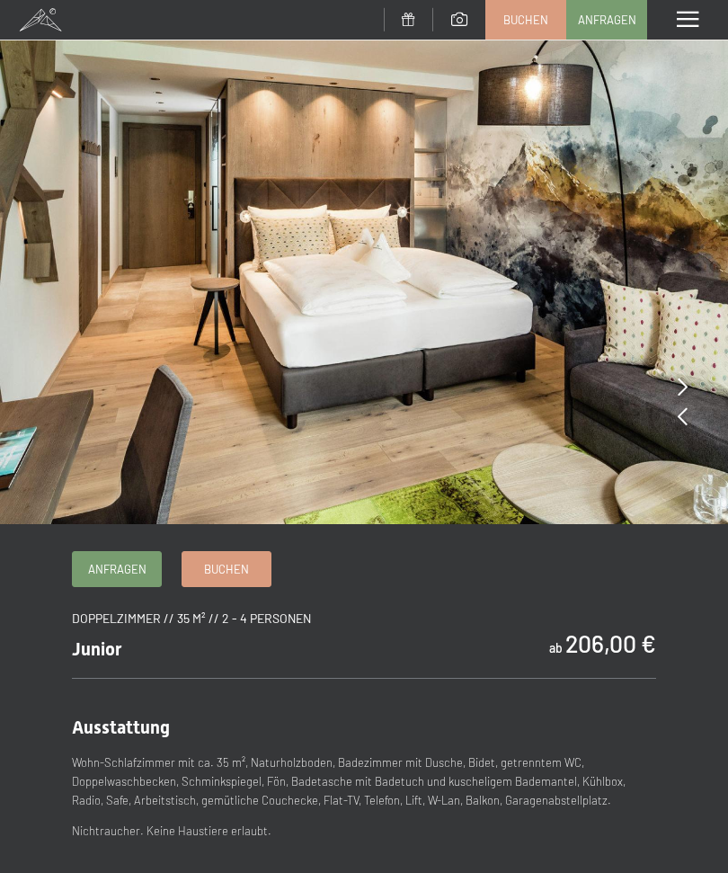
click at [687, 429] on div at bounding box center [683, 416] width 10 height 25
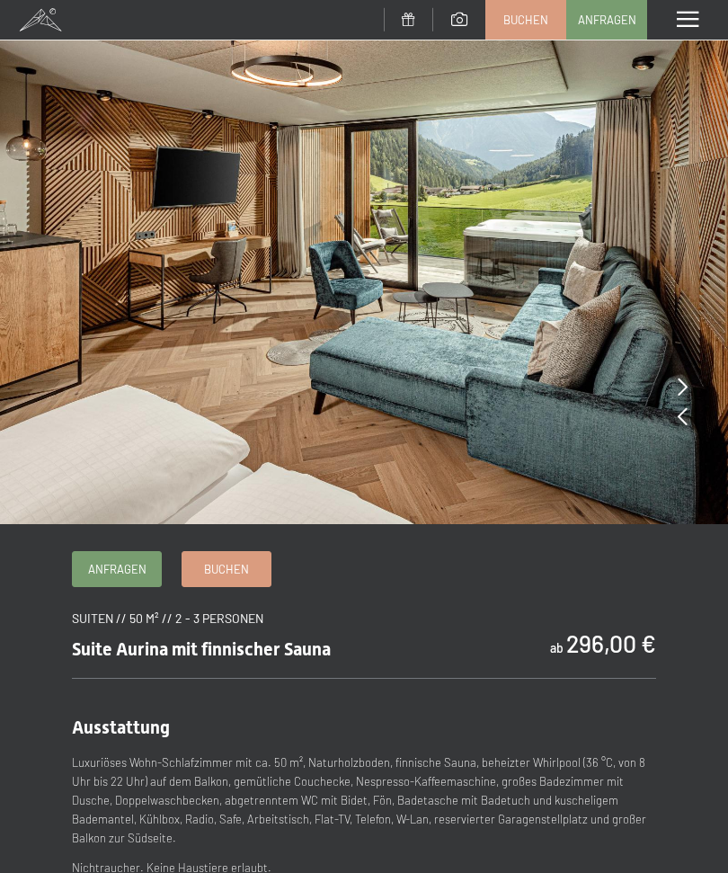
click at [686, 421] on icon at bounding box center [683, 416] width 10 height 18
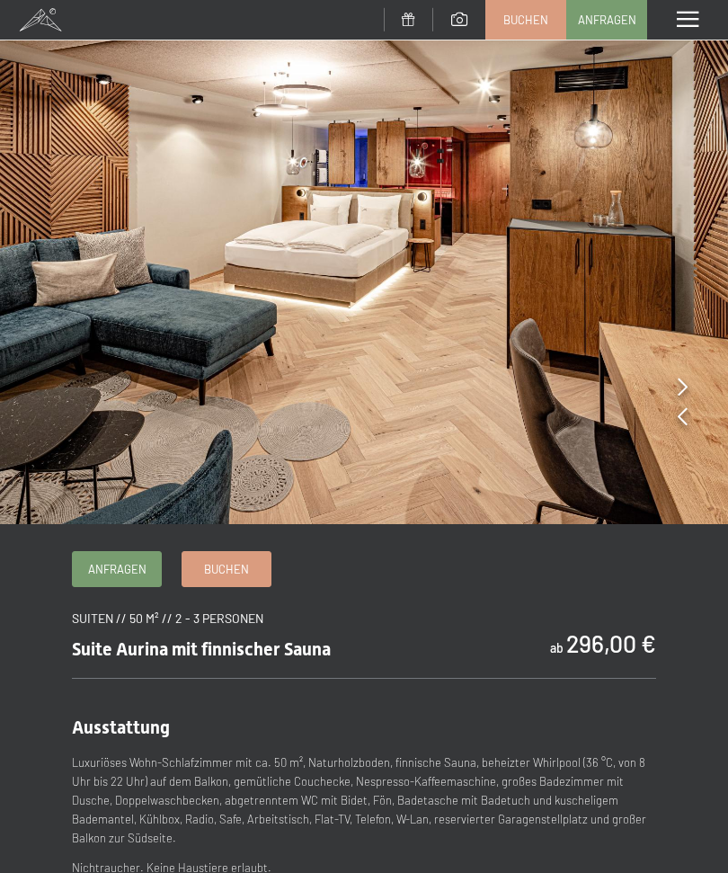
click at [692, 373] on img at bounding box center [364, 262] width 728 height 524
click at [687, 412] on img at bounding box center [364, 262] width 728 height 524
